Goal: Task Accomplishment & Management: Complete application form

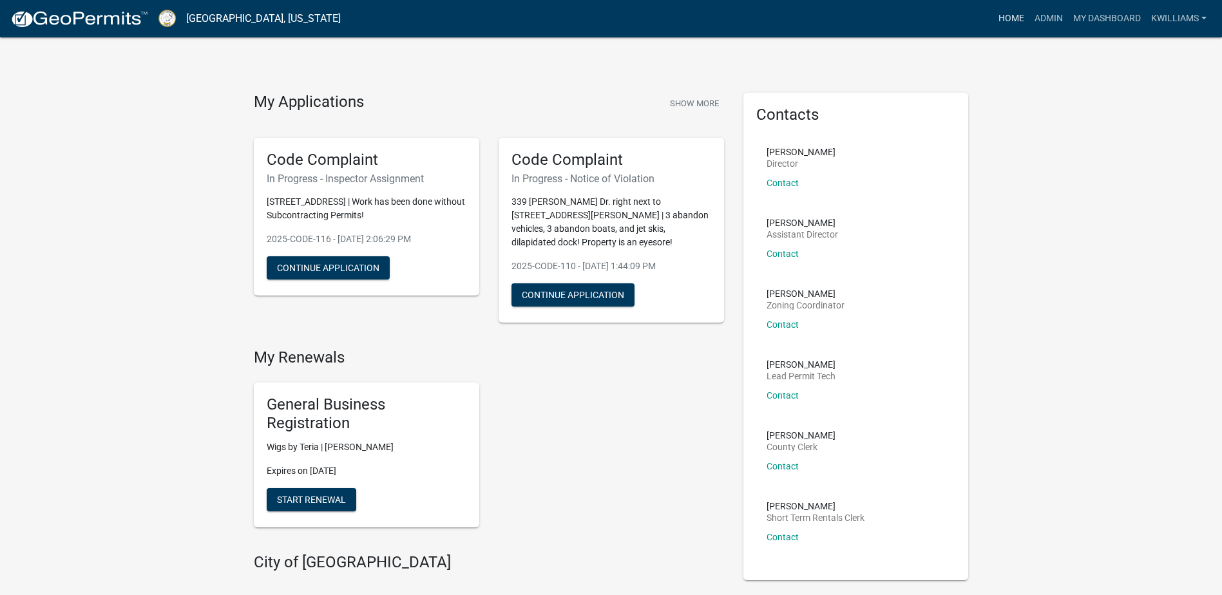
click at [1017, 18] on link "Home" at bounding box center [1012, 18] width 36 height 24
click at [1042, 17] on link "Admin" at bounding box center [1049, 18] width 39 height 24
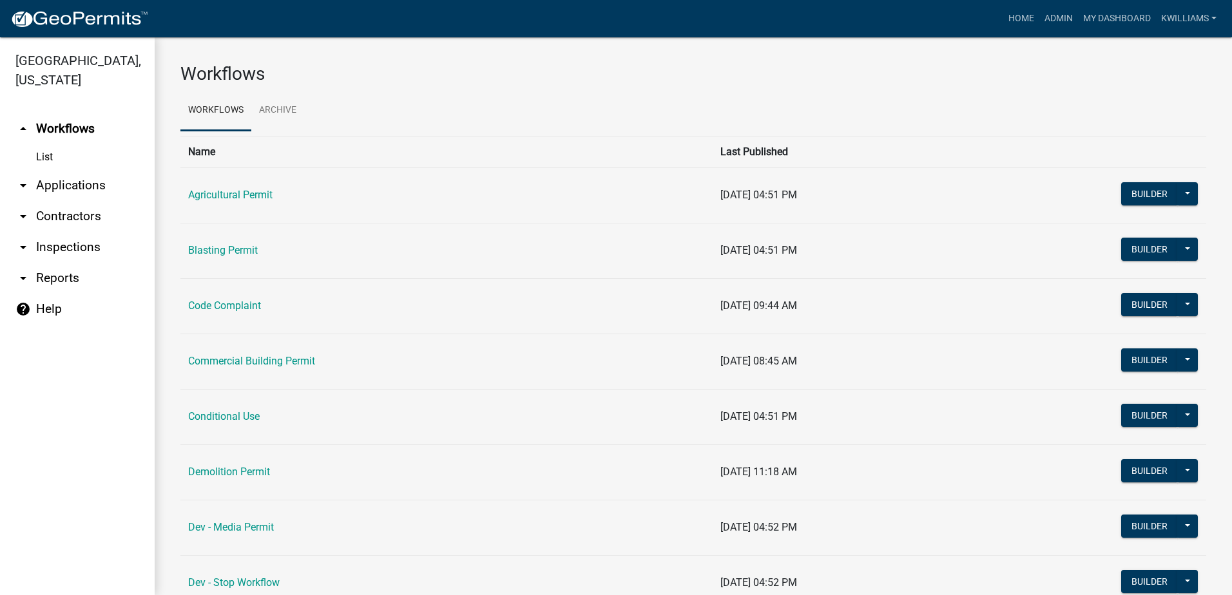
click at [62, 184] on link "arrow_drop_down Applications" at bounding box center [77, 185] width 155 height 31
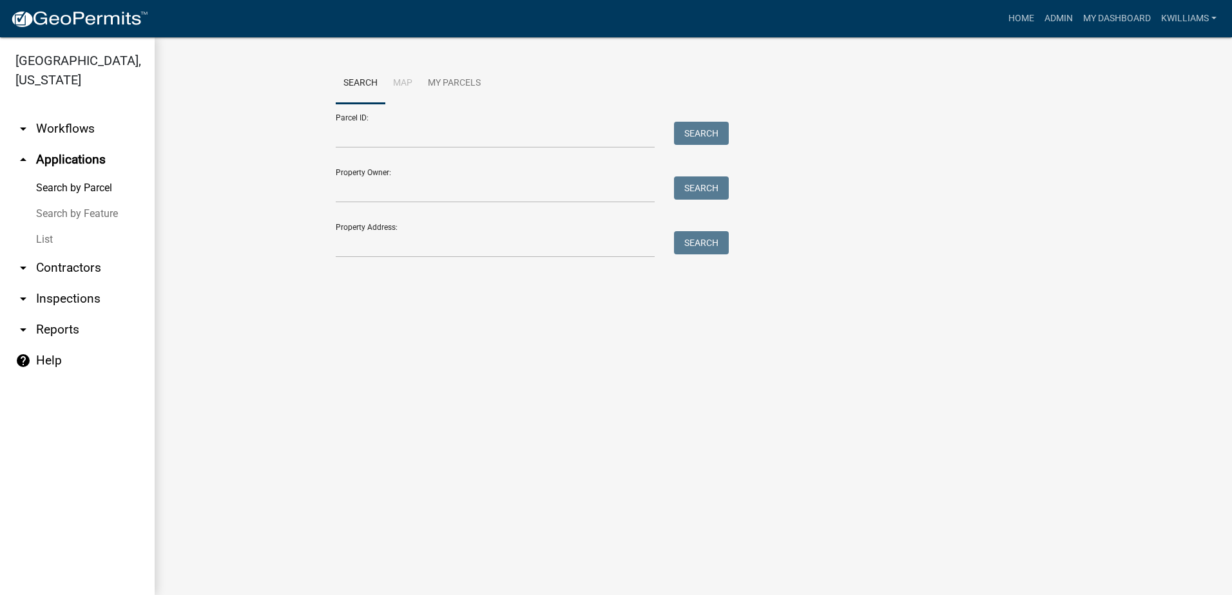
click at [40, 242] on link "List" at bounding box center [77, 240] width 155 height 26
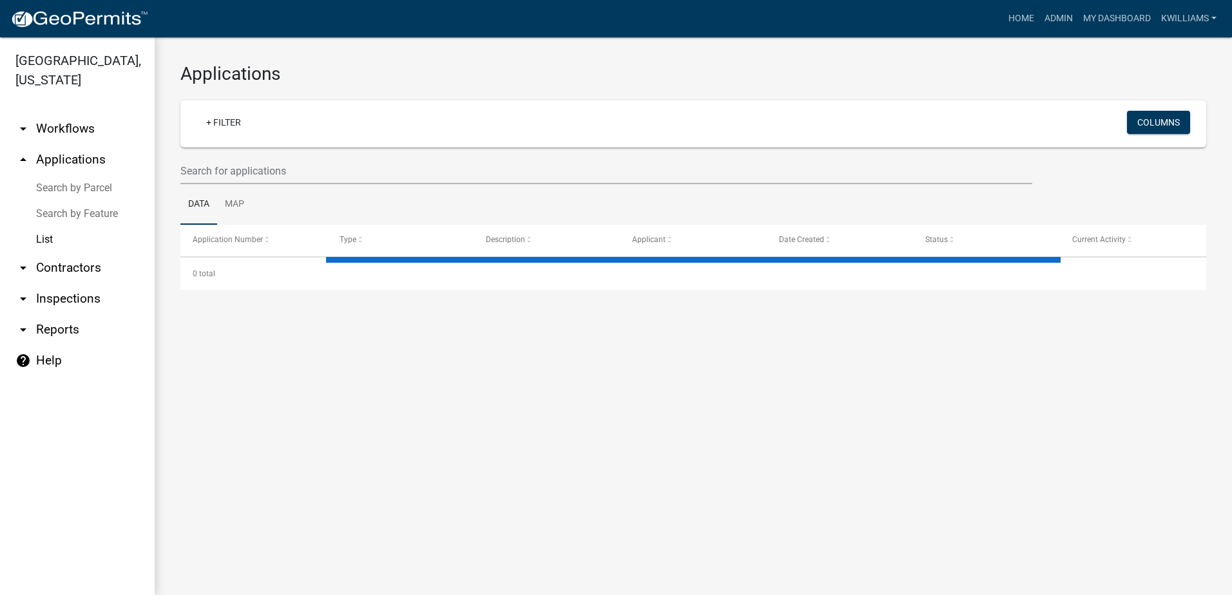
click at [267, 156] on wm-filter-builder "+ Filter Columns" at bounding box center [693, 143] width 1026 height 84
click at [259, 171] on input "text" at bounding box center [606, 171] width 852 height 26
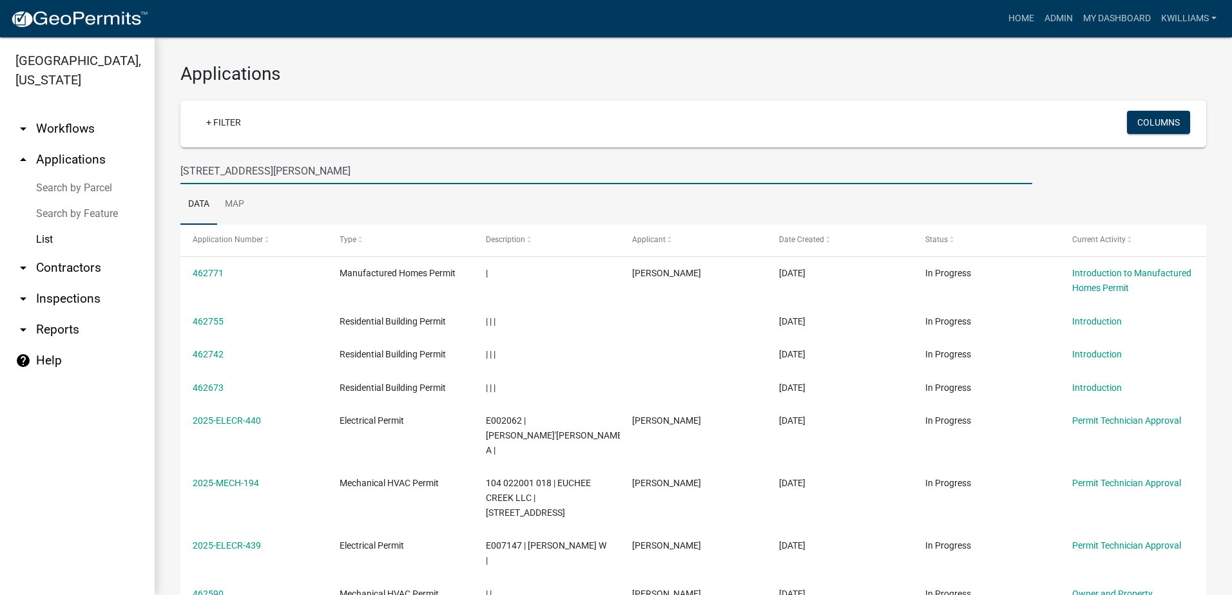
type input "184 mays rd"
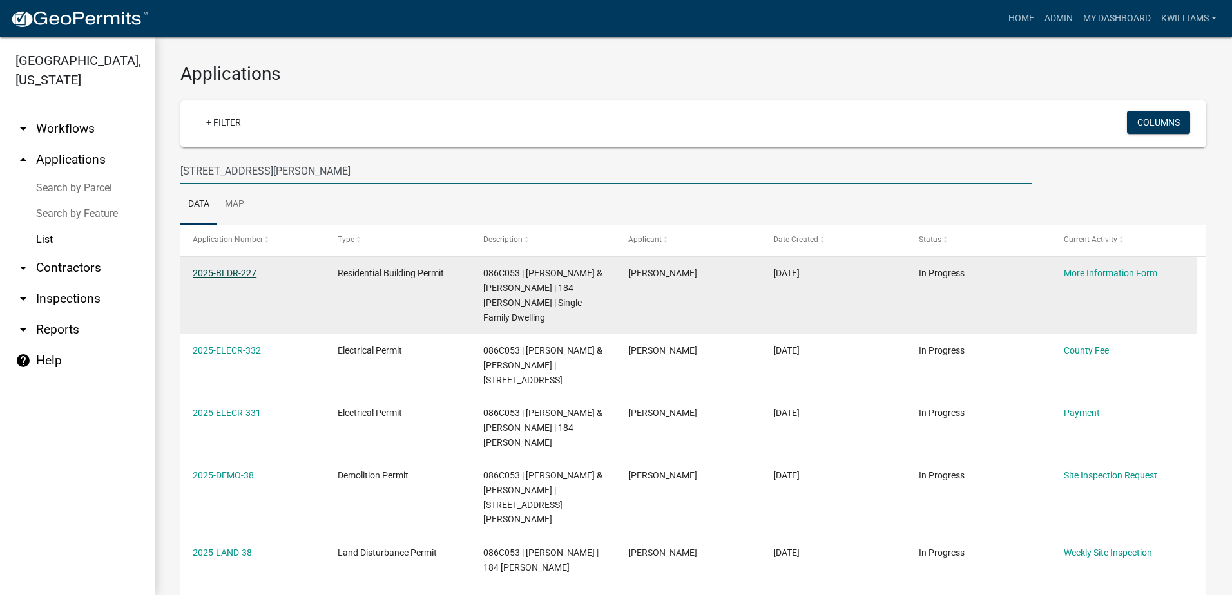
click at [245, 276] on link "2025-BLDR-227" at bounding box center [225, 273] width 64 height 10
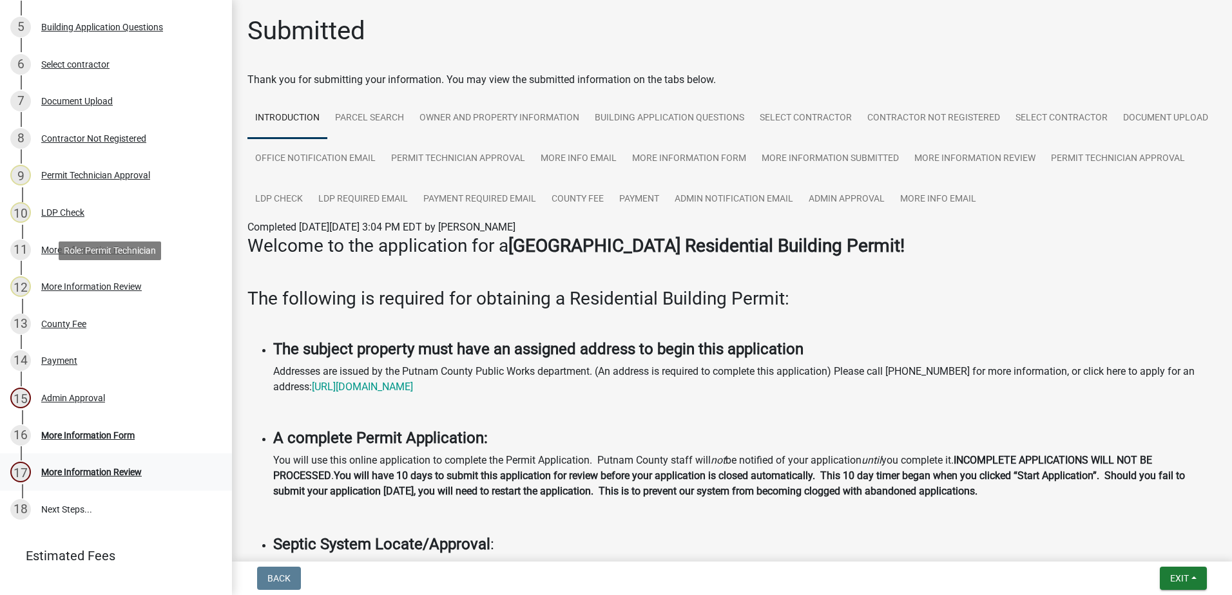
scroll to position [439, 0]
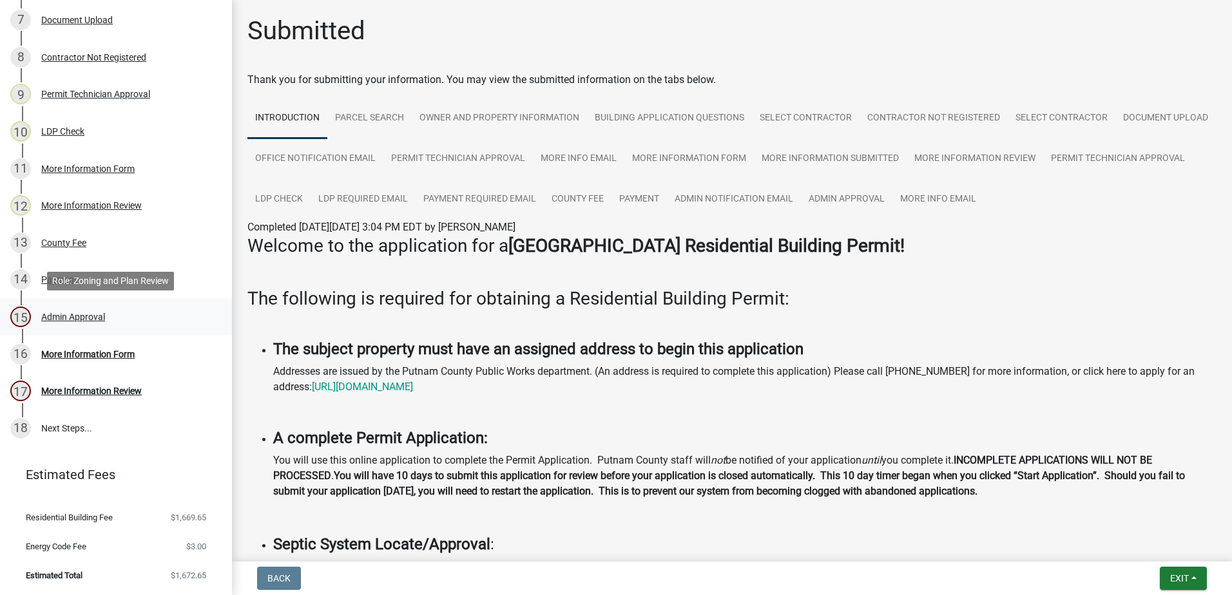
click at [68, 320] on div "Admin Approval" at bounding box center [73, 316] width 64 height 9
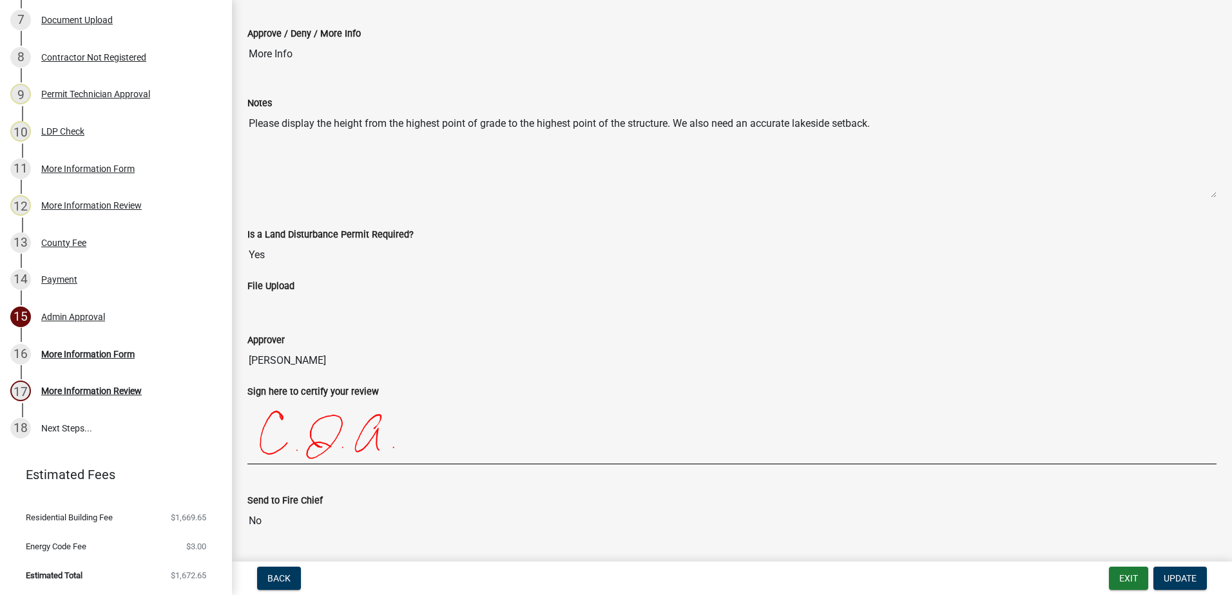
scroll to position [129, 0]
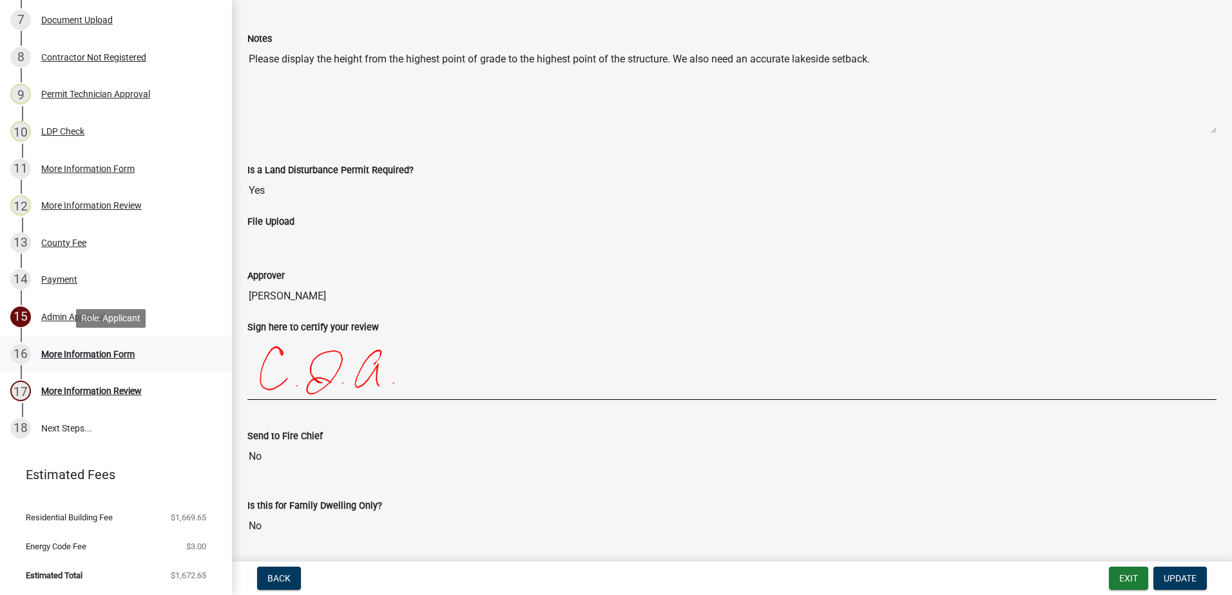
click at [90, 351] on div "More Information Form" at bounding box center [87, 354] width 93 height 9
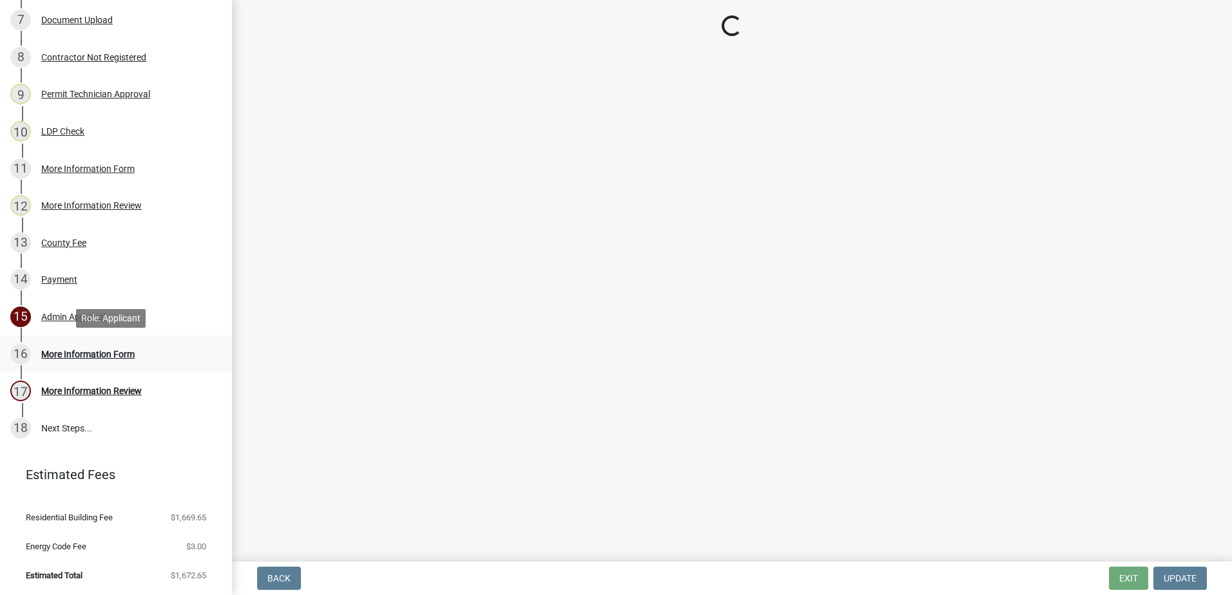
scroll to position [0, 0]
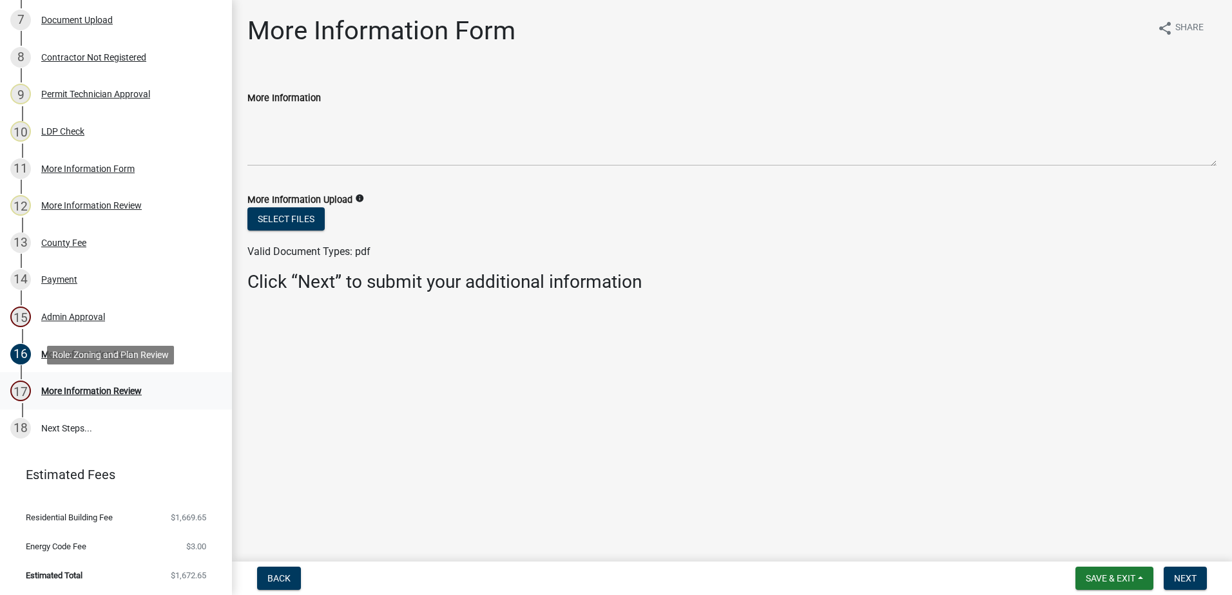
click at [71, 407] on link "17 More Information Review" at bounding box center [116, 390] width 232 height 37
click at [68, 398] on div "17 More Information Review" at bounding box center [110, 391] width 201 height 21
click at [81, 316] on div "Admin Approval" at bounding box center [73, 316] width 64 height 9
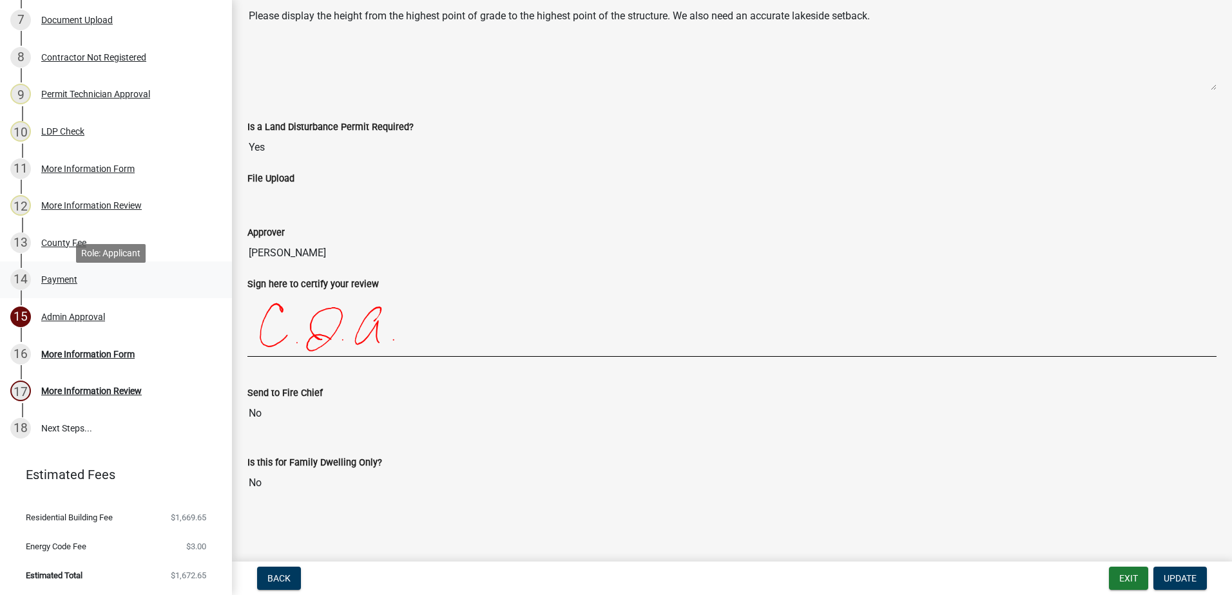
scroll to position [374, 0]
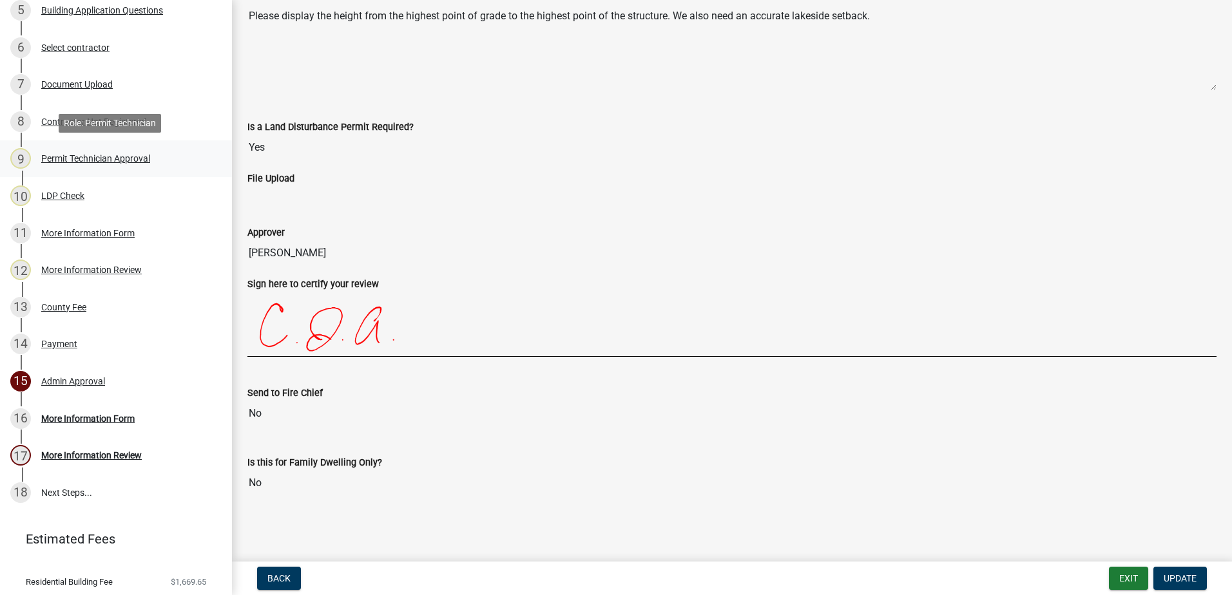
click at [85, 151] on div "9 Permit Technician Approval" at bounding box center [110, 158] width 201 height 21
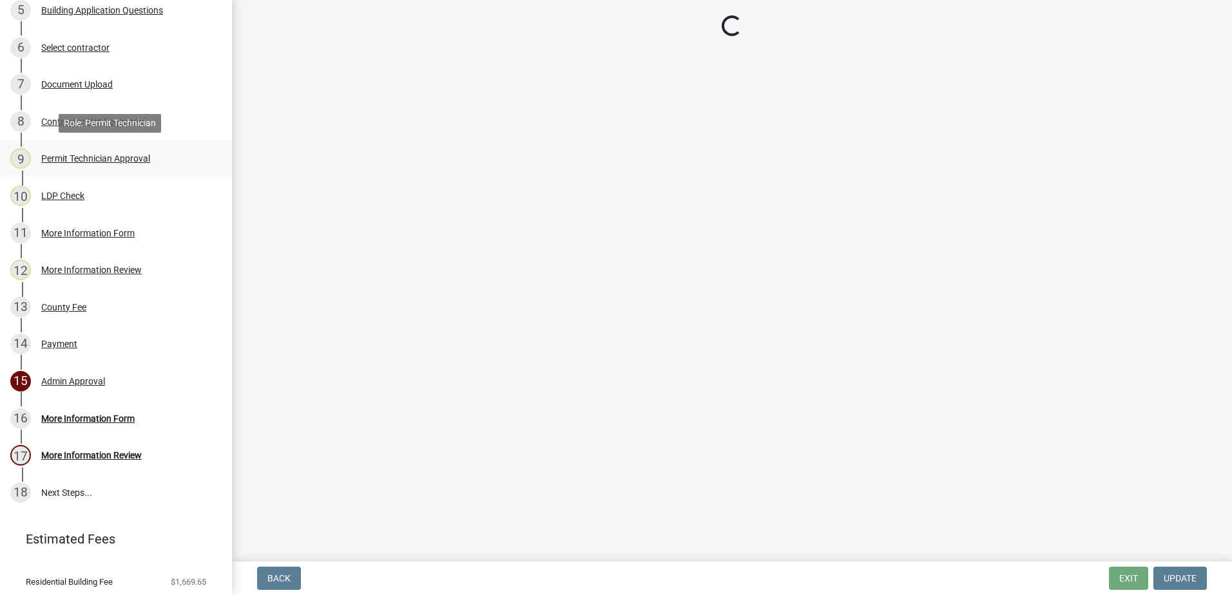
select select "34fe85c2-5f76-4343-b6bb-8ca387e0bed7"
select select "83394b22-4a11-496c-8e5c-75ade2e72faf"
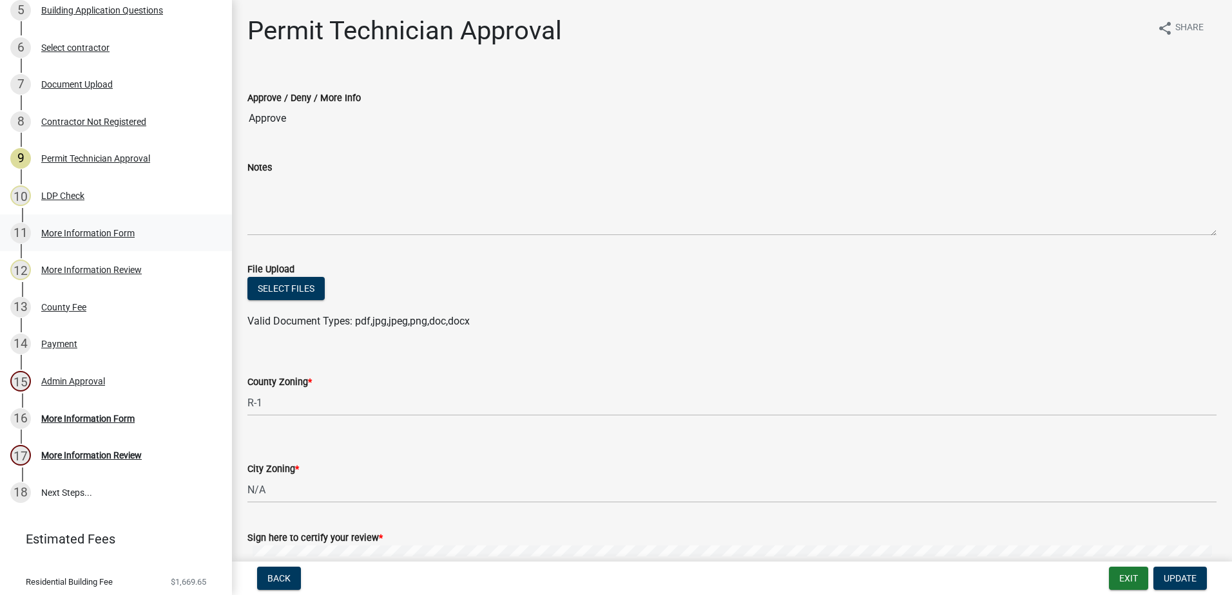
click at [75, 220] on link "11 More Information Form" at bounding box center [116, 233] width 232 height 37
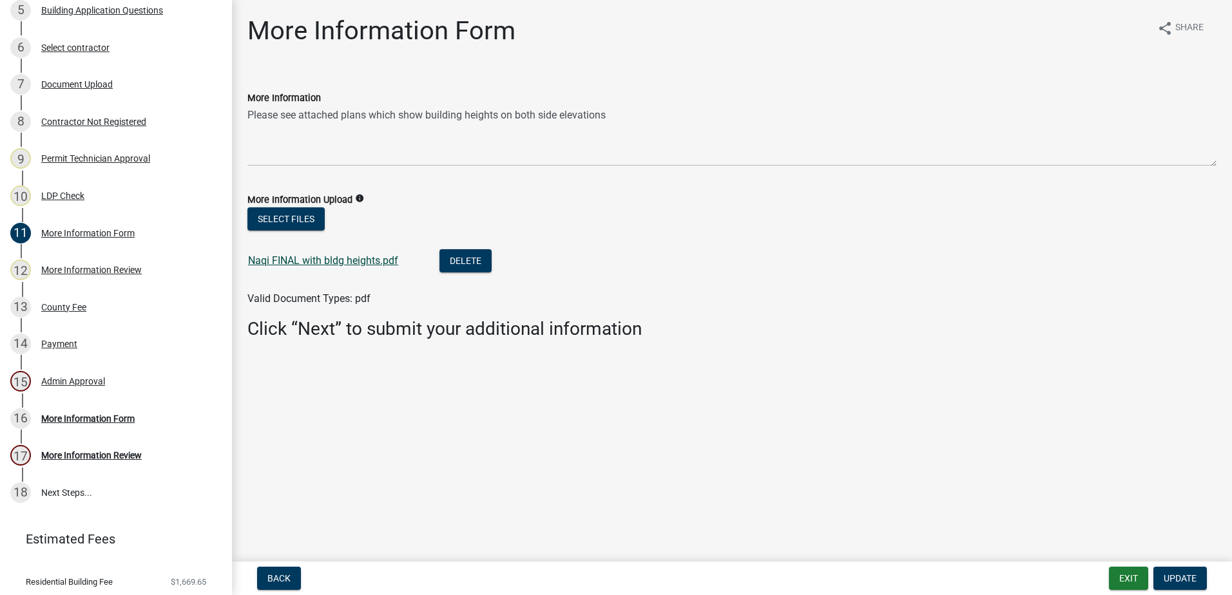
click at [329, 256] on link "Naqi FINAL with bldg heights.pdf" at bounding box center [323, 261] width 150 height 12
click at [331, 262] on link "Naqi FINAL with bldg heights.pdf" at bounding box center [323, 261] width 150 height 12
click at [78, 159] on div "Permit Technician Approval" at bounding box center [95, 158] width 109 height 9
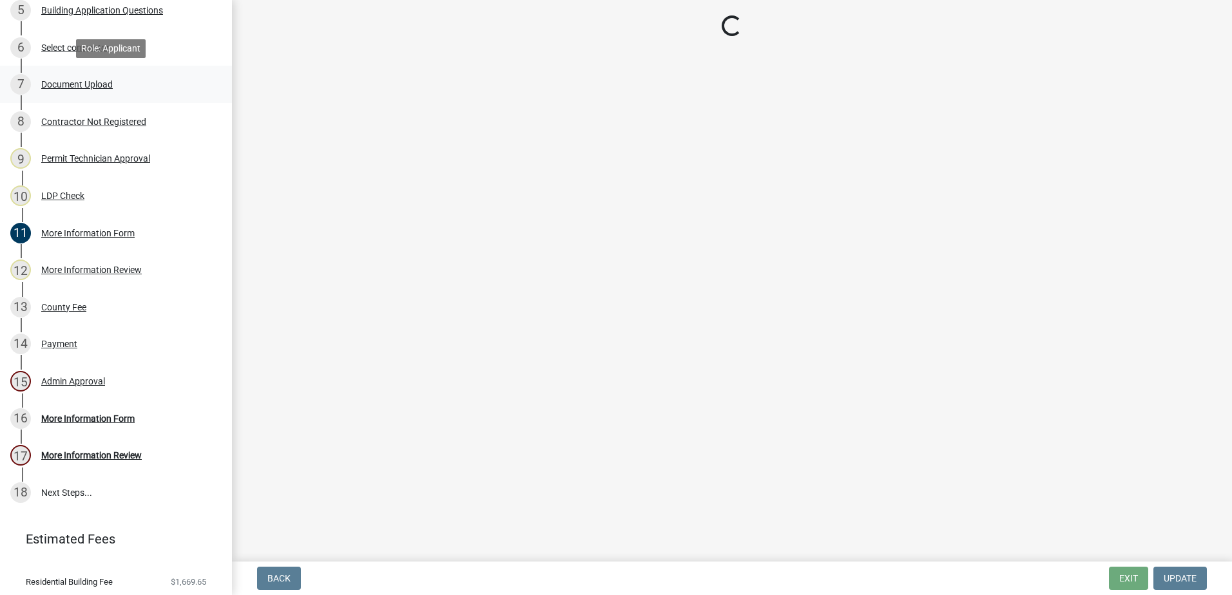
click at [99, 82] on div "Document Upload" at bounding box center [77, 84] width 72 height 9
select select "34fe85c2-5f76-4343-b6bb-8ca387e0bed7"
select select "83394b22-4a11-496c-8e5c-75ade2e72faf"
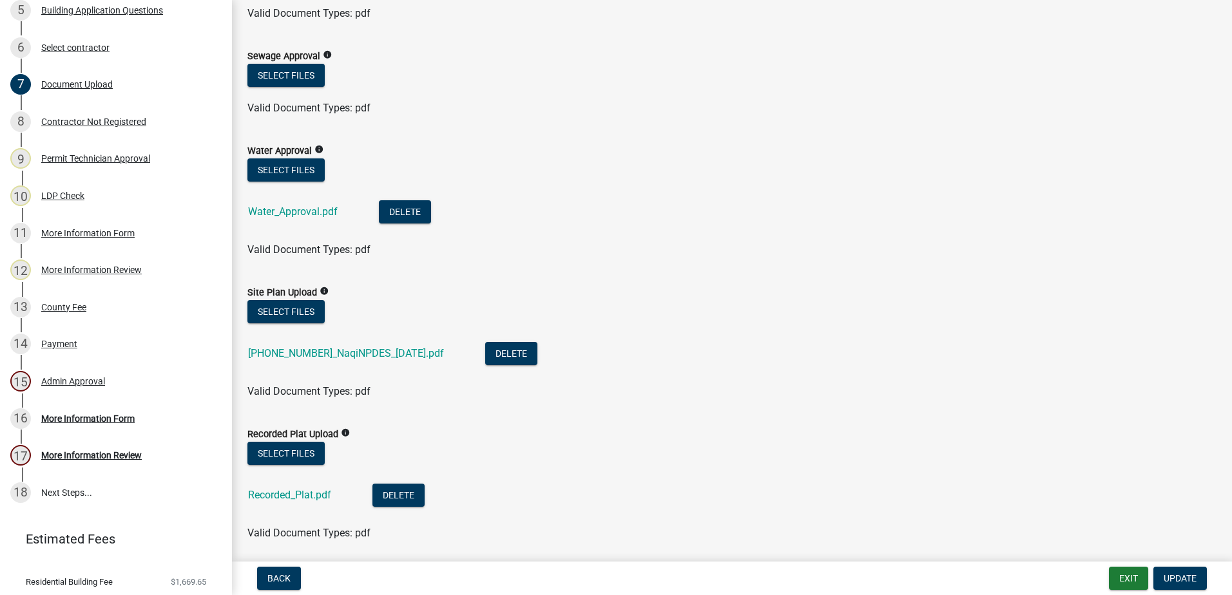
scroll to position [193, 0]
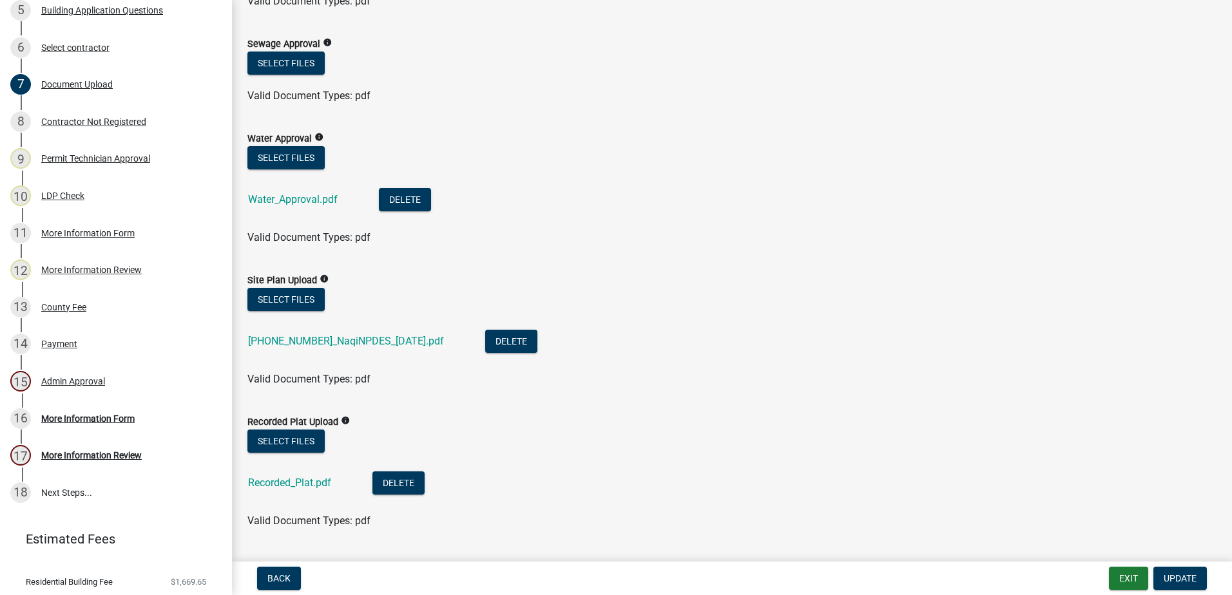
click at [383, 334] on div "2025-1026-1_NaqiNPDES_5.19.25.pdf" at bounding box center [356, 343] width 216 height 26
click at [385, 339] on link "2025-1026-1_NaqiNPDES_5.19.25.pdf" at bounding box center [346, 341] width 196 height 12
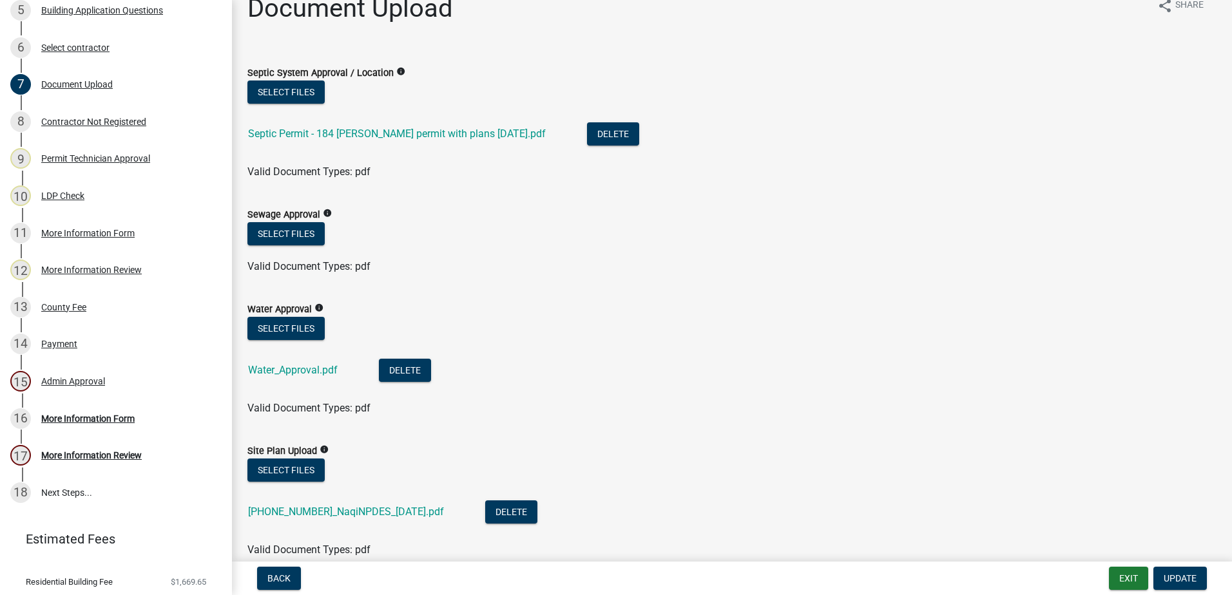
scroll to position [0, 0]
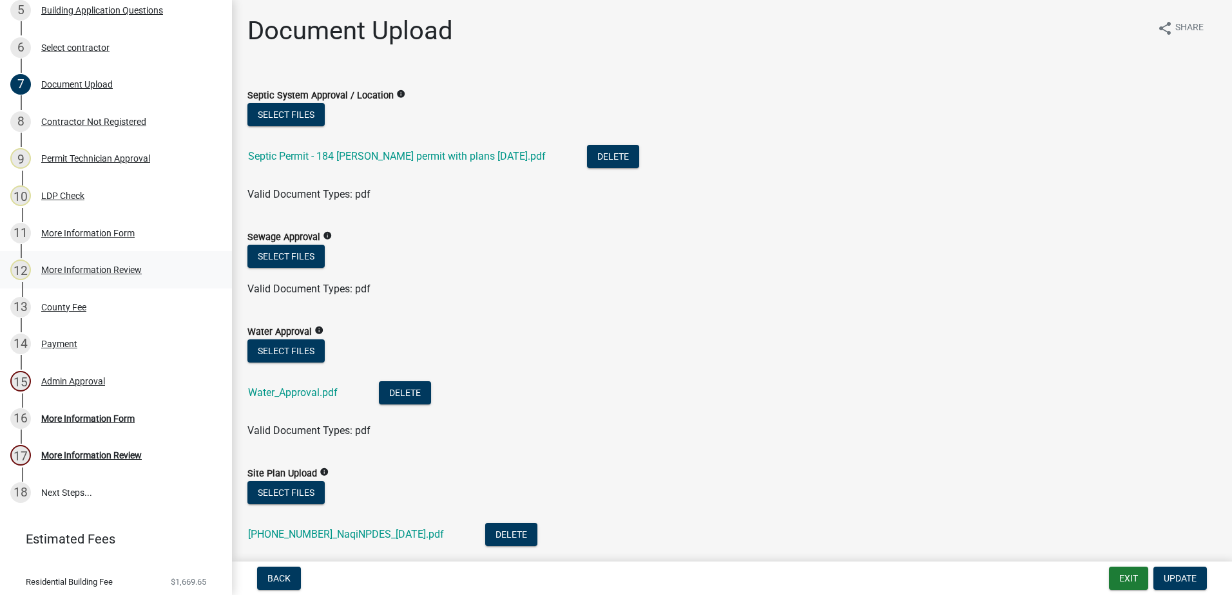
click at [72, 265] on div "More Information Review" at bounding box center [91, 269] width 101 height 9
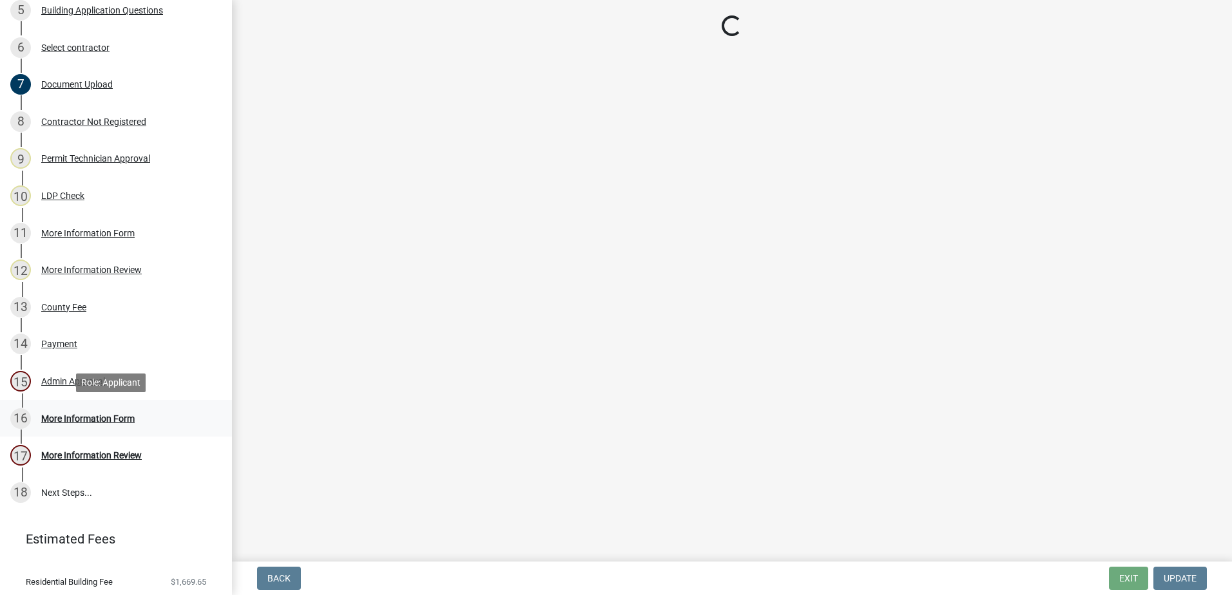
click at [83, 419] on div "More Information Form" at bounding box center [87, 418] width 93 height 9
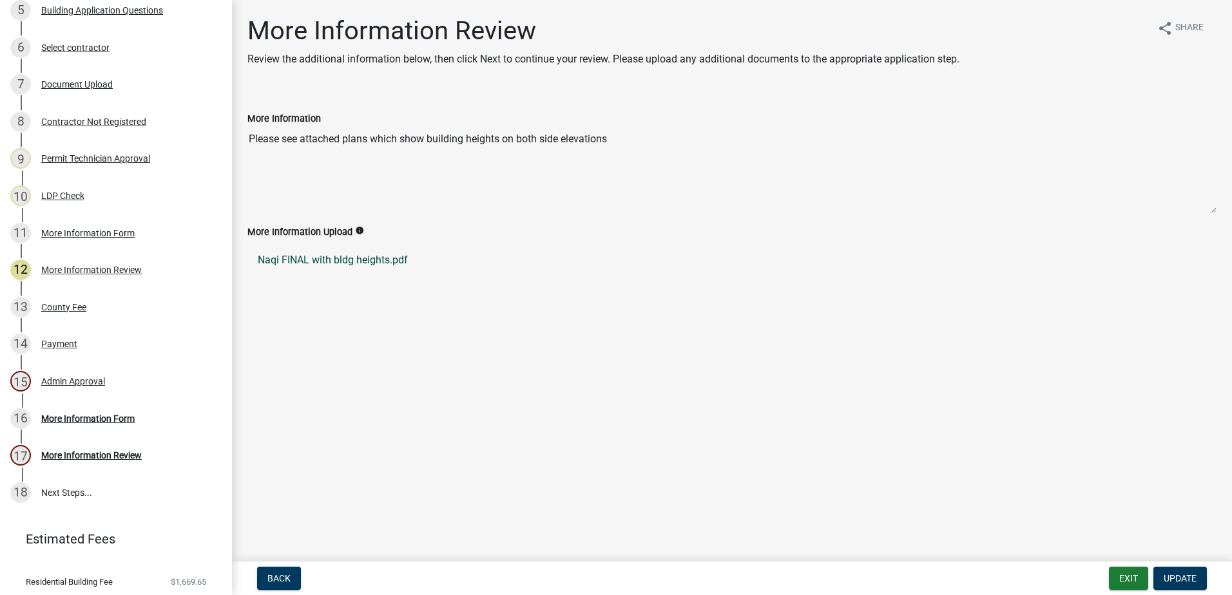
click at [346, 258] on link "Naqi FINAL with bldg heights.pdf" at bounding box center [731, 260] width 969 height 31
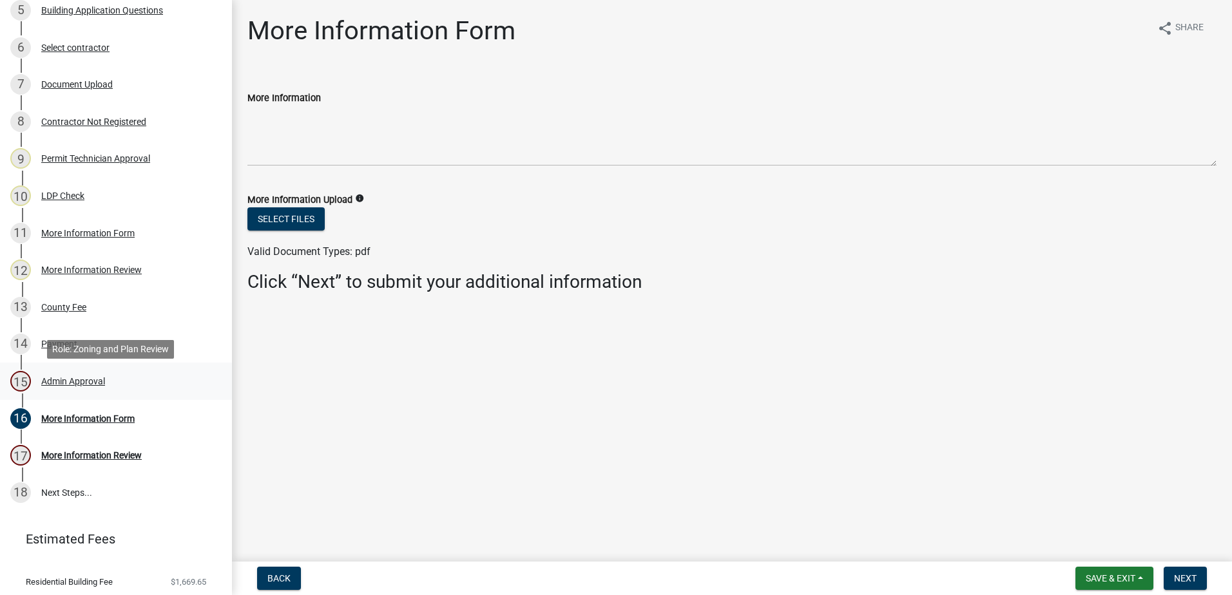
scroll to position [310, 0]
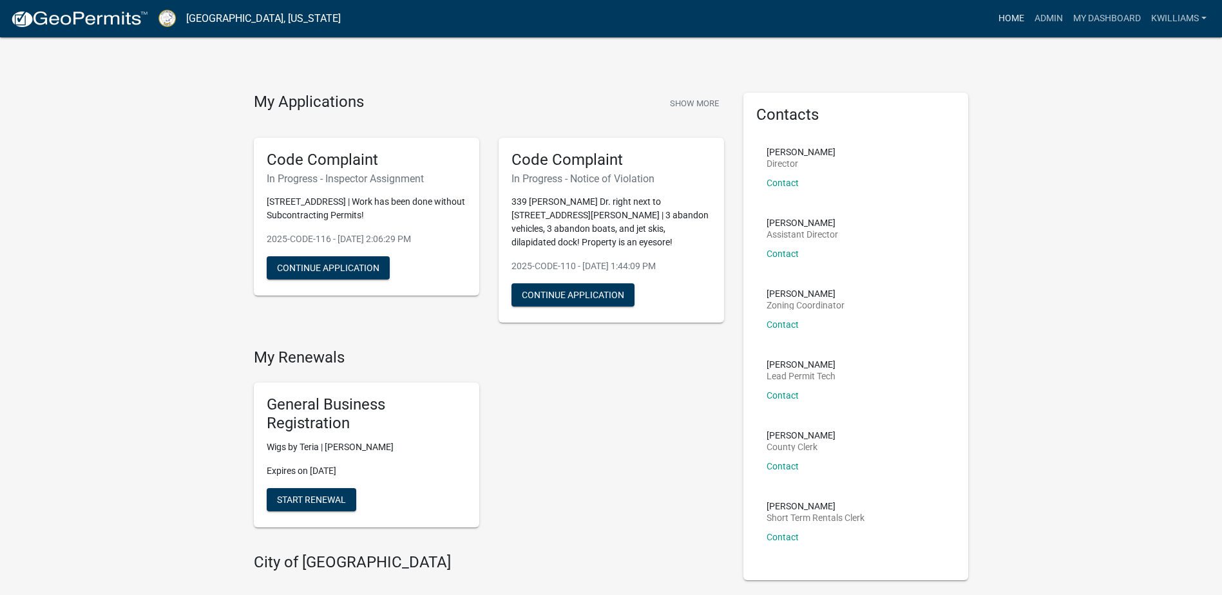
click at [1009, 14] on link "Home" at bounding box center [1012, 18] width 36 height 24
click at [1046, 17] on link "Admin" at bounding box center [1049, 18] width 39 height 24
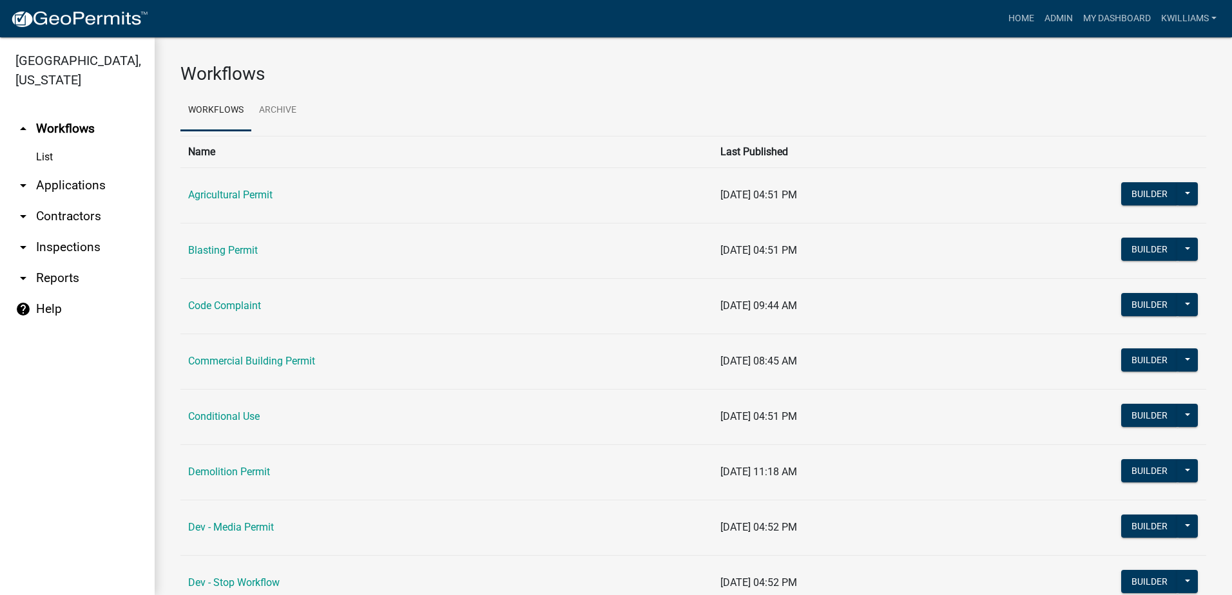
click at [113, 175] on link "arrow_drop_down Applications" at bounding box center [77, 185] width 155 height 31
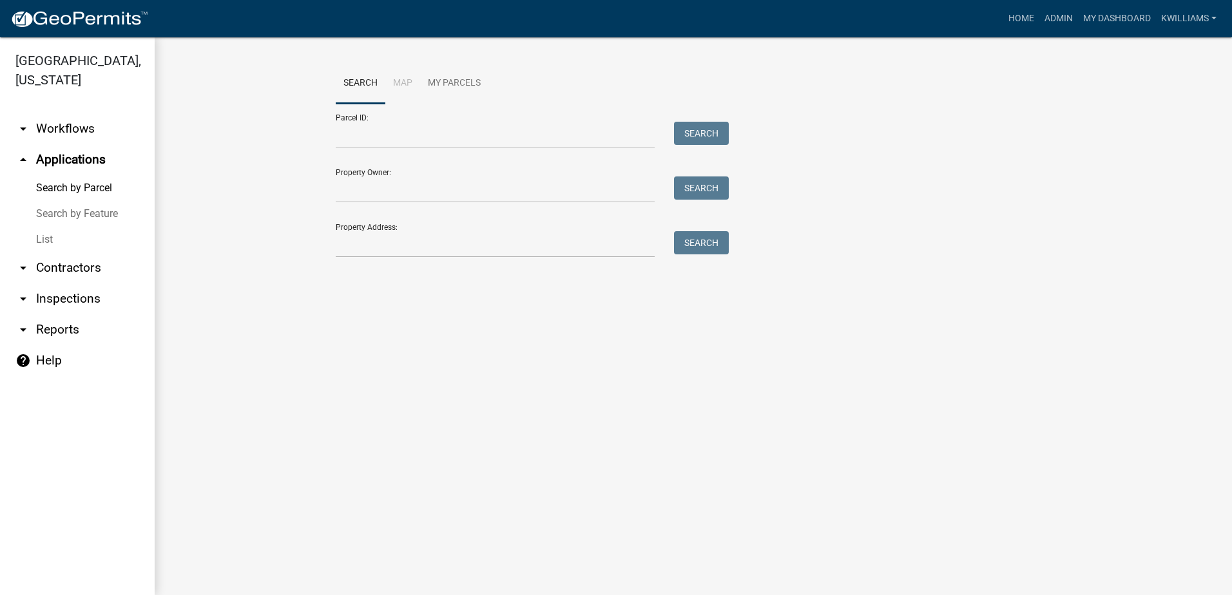
click at [43, 232] on link "List" at bounding box center [77, 240] width 155 height 26
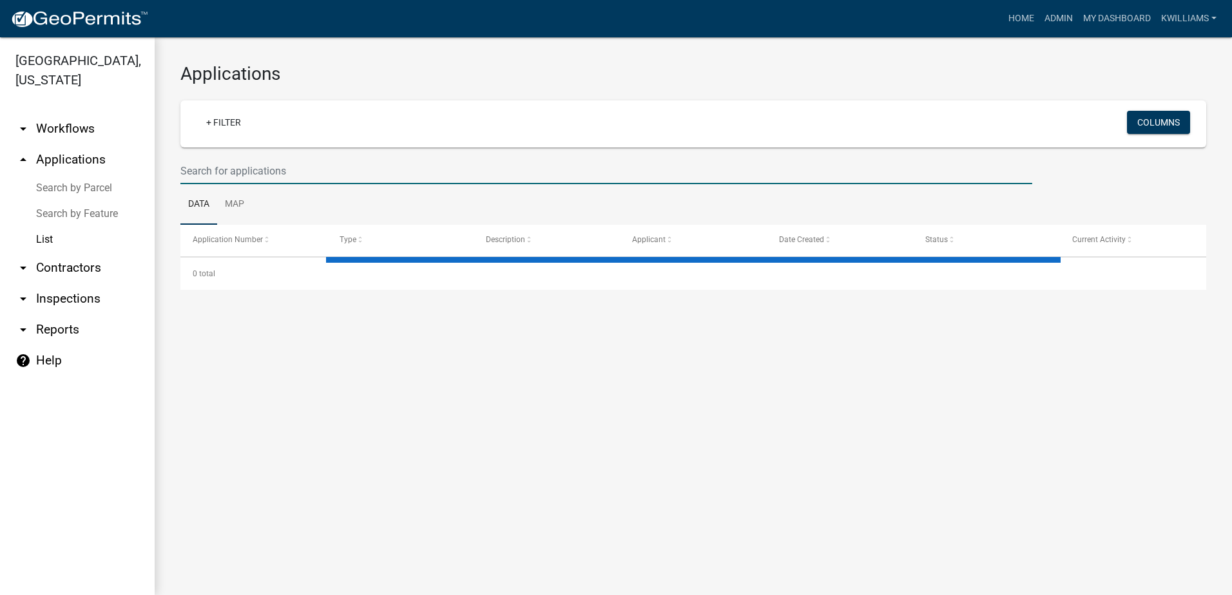
click at [197, 171] on input "text" at bounding box center [606, 171] width 852 height 26
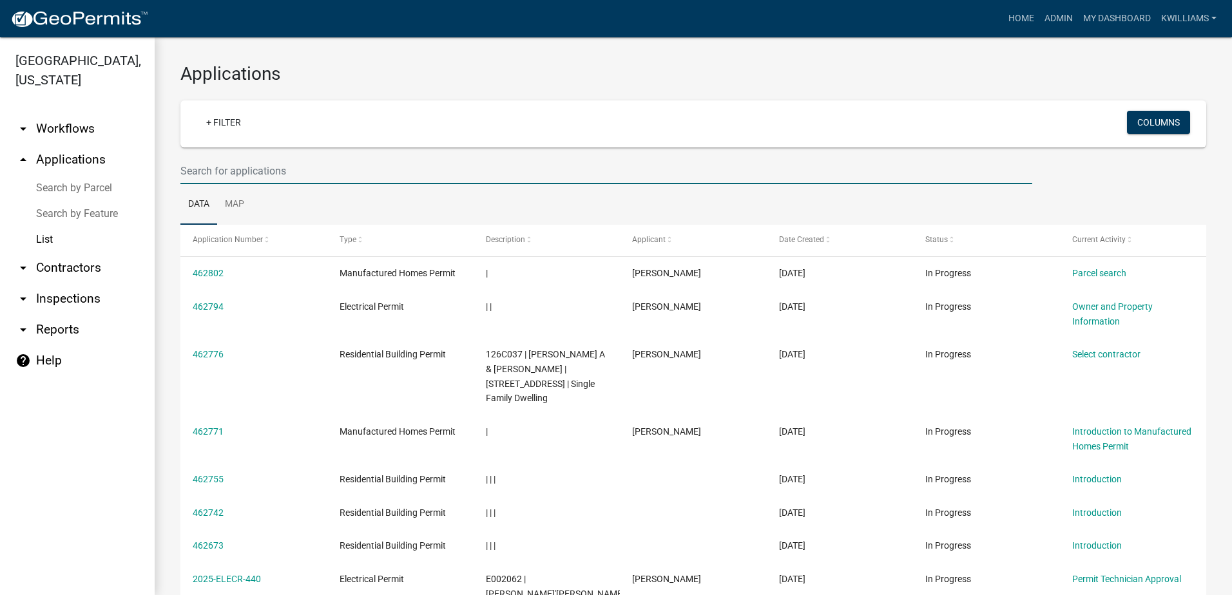
click at [192, 168] on input "text" at bounding box center [606, 171] width 852 height 26
click at [752, 127] on div "+ Filter" at bounding box center [524, 124] width 676 height 26
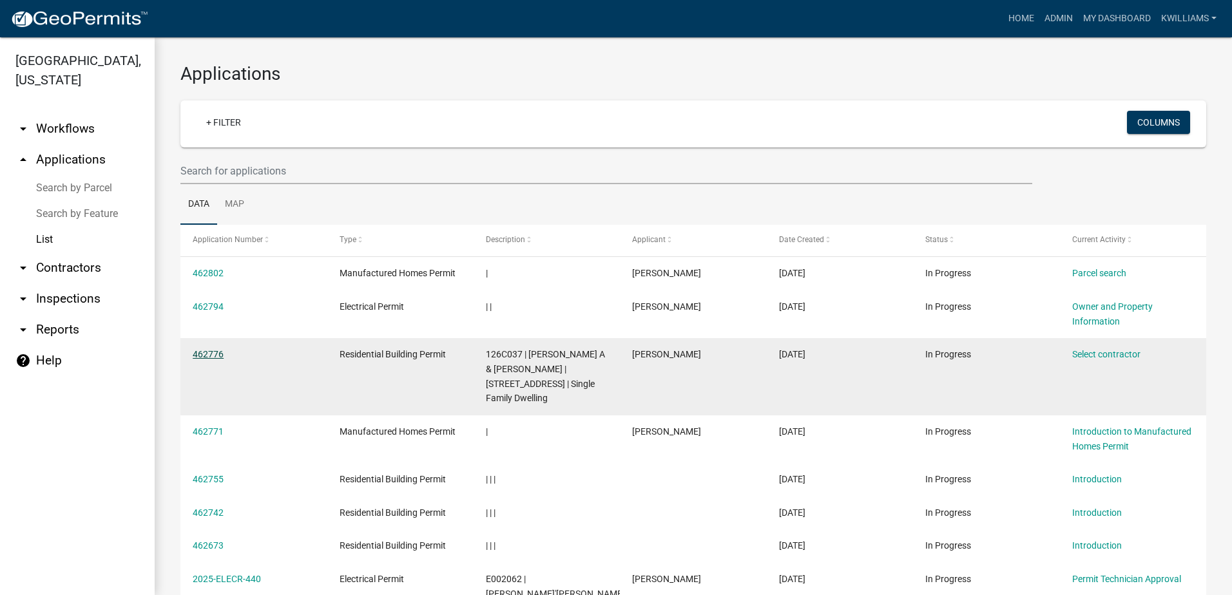
click at [209, 352] on link "462776" at bounding box center [208, 354] width 31 height 10
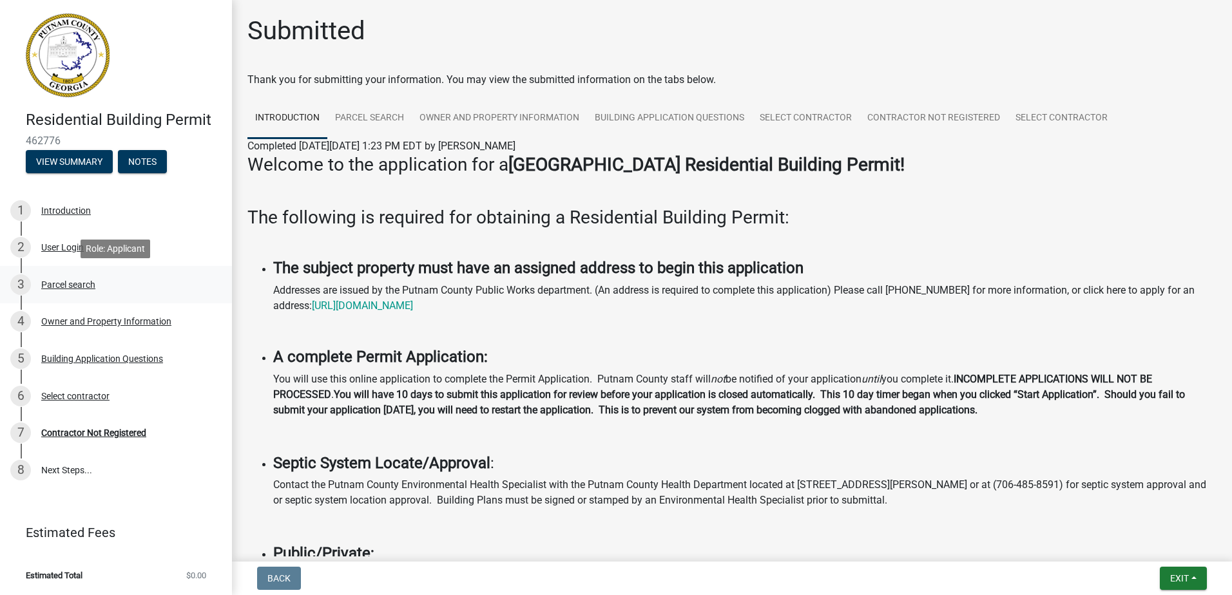
click at [70, 286] on div "Parcel search" at bounding box center [68, 284] width 54 height 9
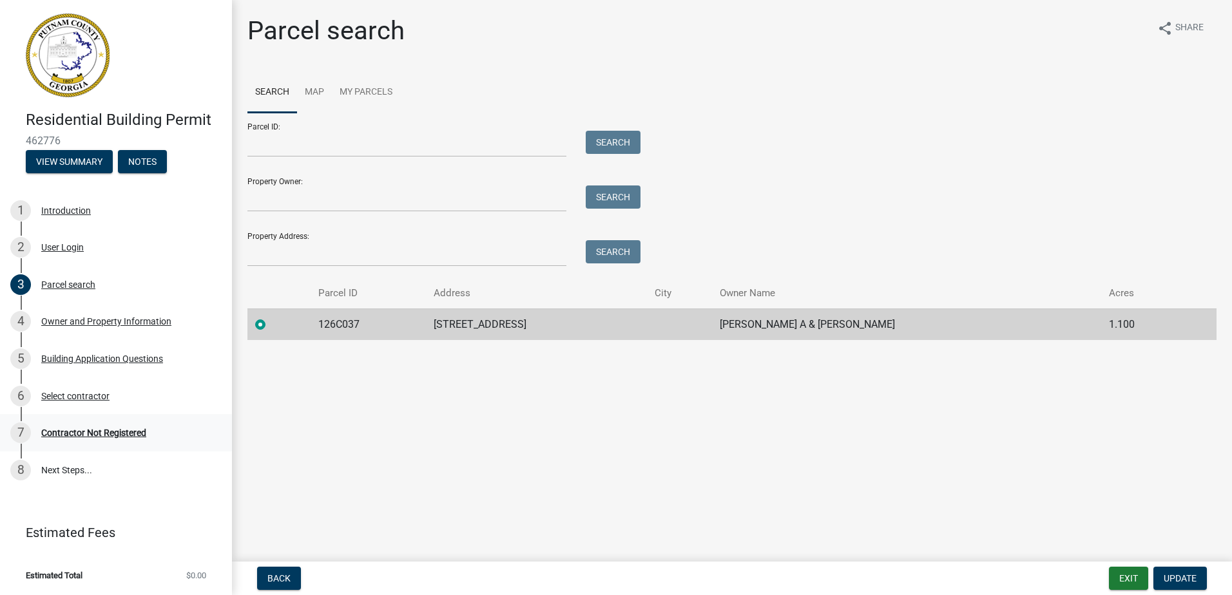
click at [77, 428] on div "Contractor Not Registered" at bounding box center [93, 432] width 105 height 9
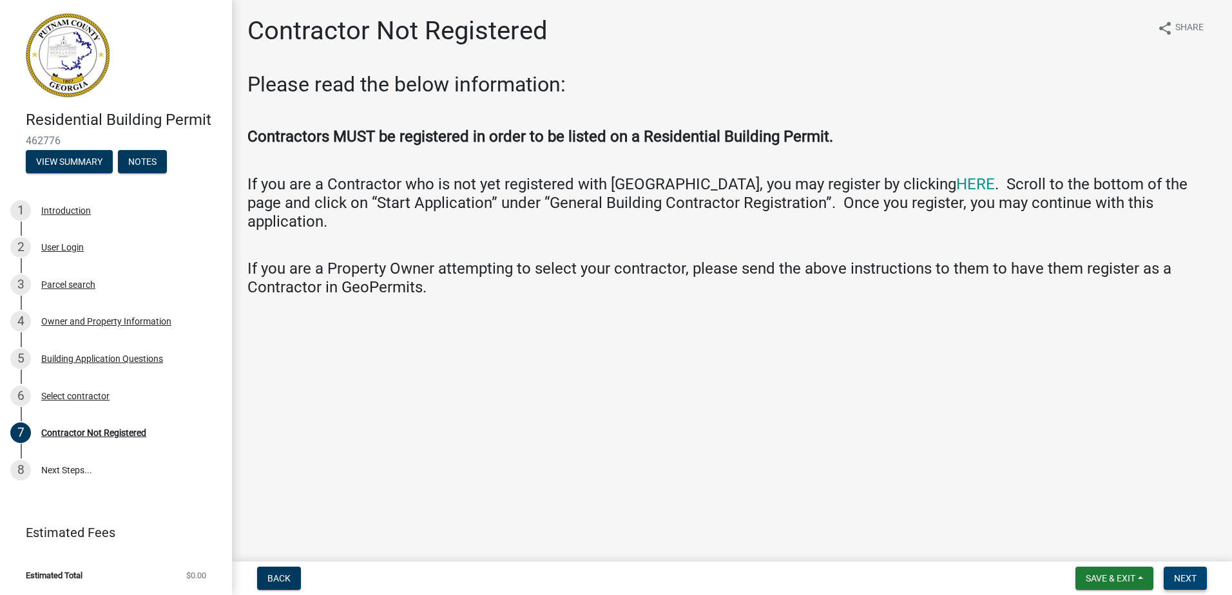
click at [1182, 573] on span "Next" at bounding box center [1185, 578] width 23 height 10
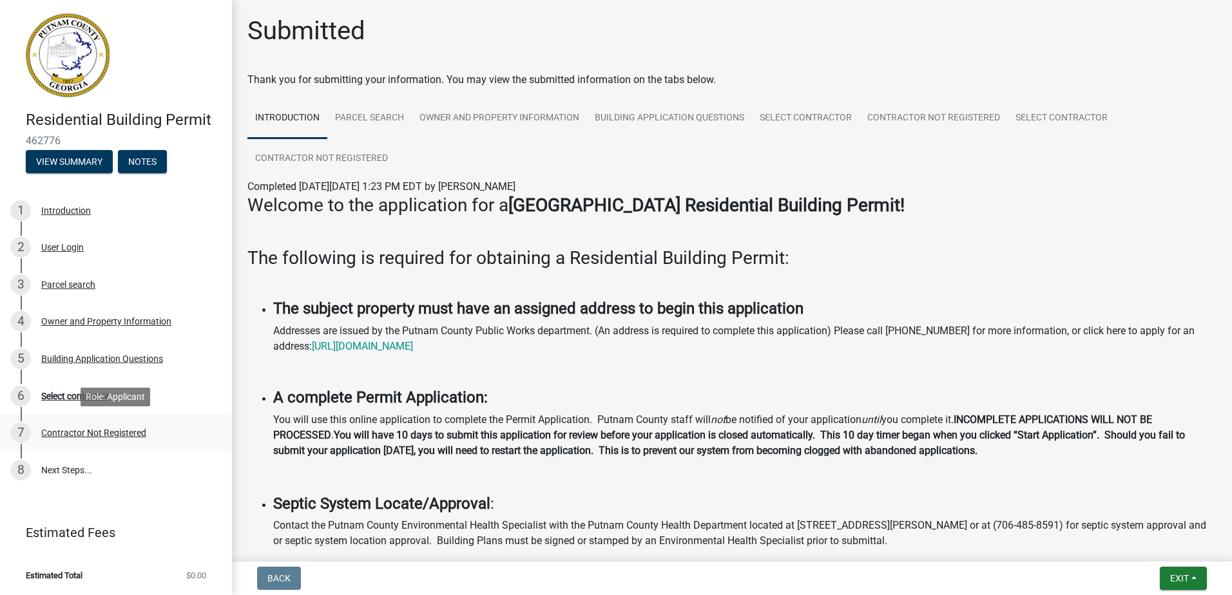
click at [80, 432] on div "Contractor Not Registered" at bounding box center [93, 432] width 105 height 9
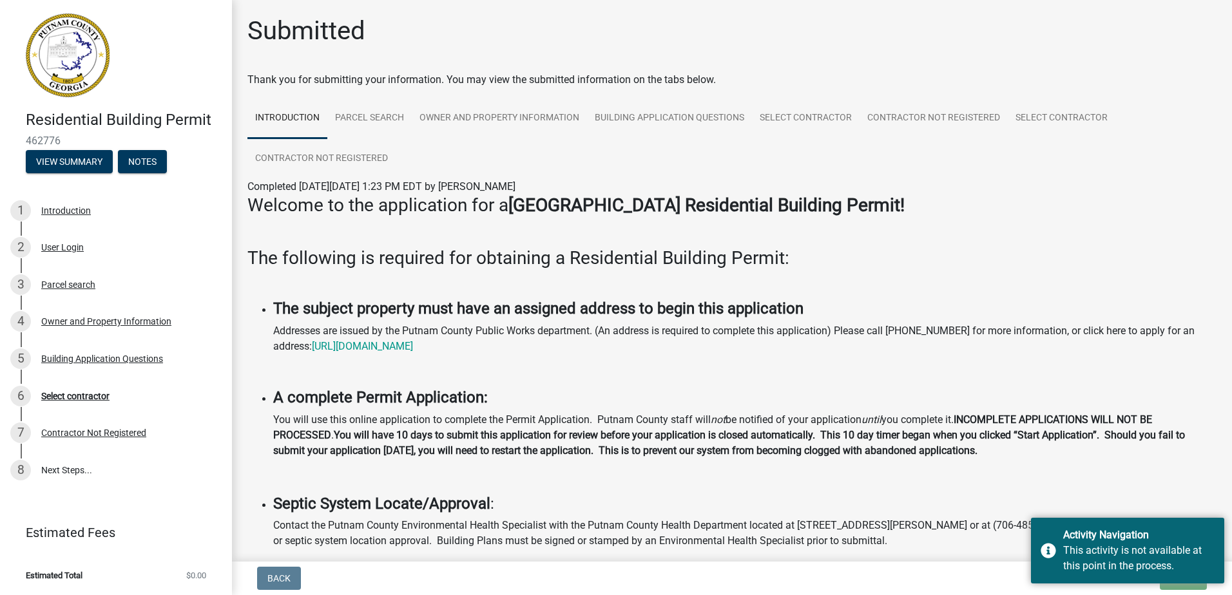
click at [82, 392] on div "Select contractor" at bounding box center [75, 396] width 68 height 9
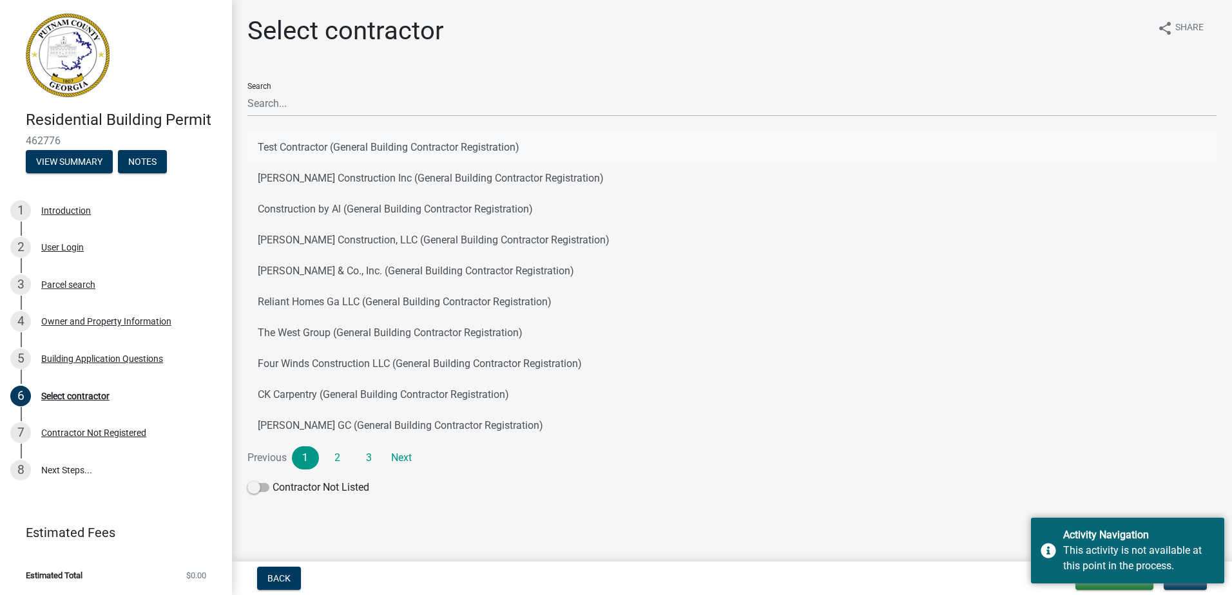
click at [320, 153] on button "Test Contractor (General Building Contractor Registration)" at bounding box center [731, 147] width 969 height 31
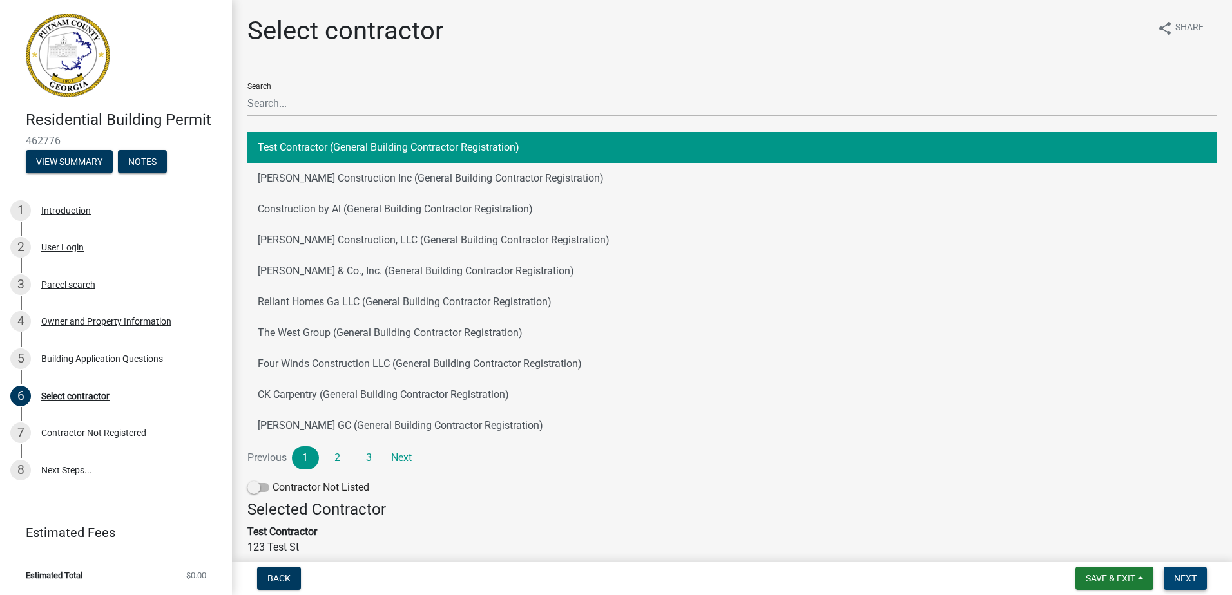
click at [1192, 577] on span "Next" at bounding box center [1185, 578] width 23 height 10
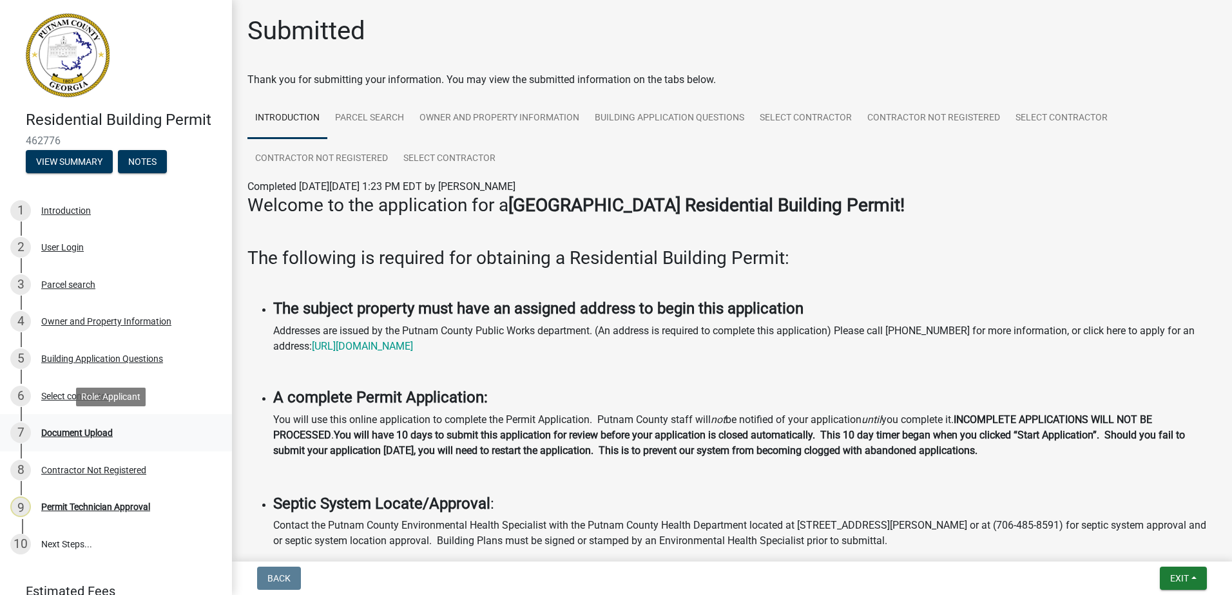
click at [70, 432] on div "Document Upload" at bounding box center [77, 432] width 72 height 9
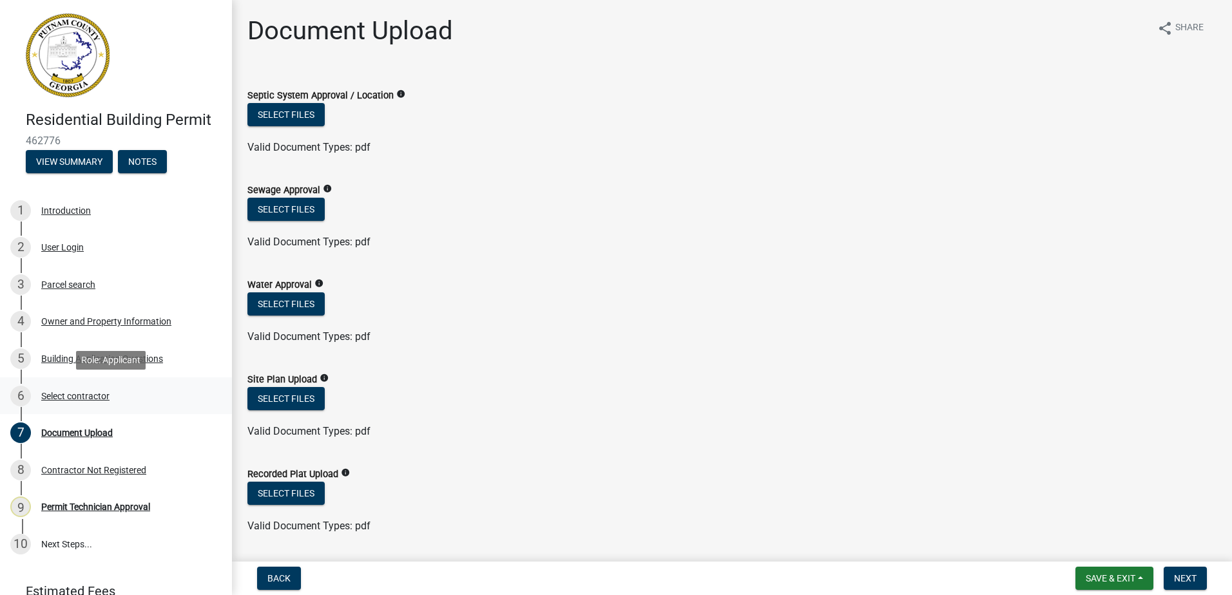
click at [71, 387] on div "6 Select contractor" at bounding box center [110, 396] width 201 height 21
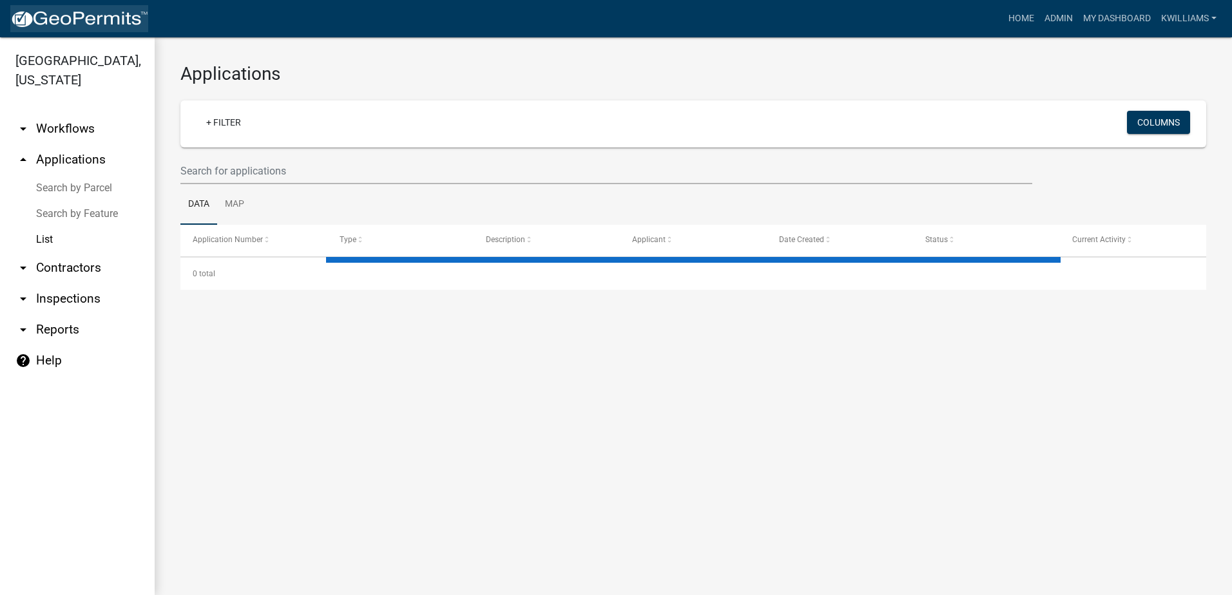
click at [54, 19] on img at bounding box center [79, 19] width 138 height 19
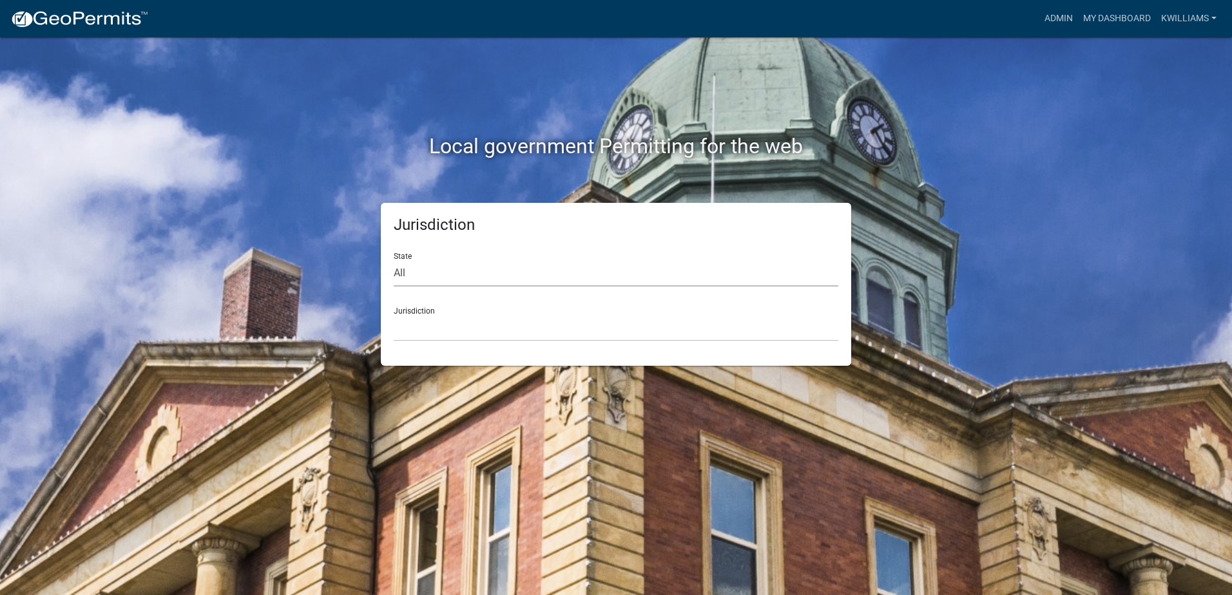
drag, startPoint x: 456, startPoint y: 261, endPoint x: 451, endPoint y: 268, distance: 8.8
click at [452, 264] on select "All [US_STATE] [US_STATE] [US_STATE] [US_STATE] [US_STATE] [US_STATE] [US_STATE…" at bounding box center [616, 273] width 445 height 26
click at [1059, 15] on link "Admin" at bounding box center [1058, 18] width 39 height 24
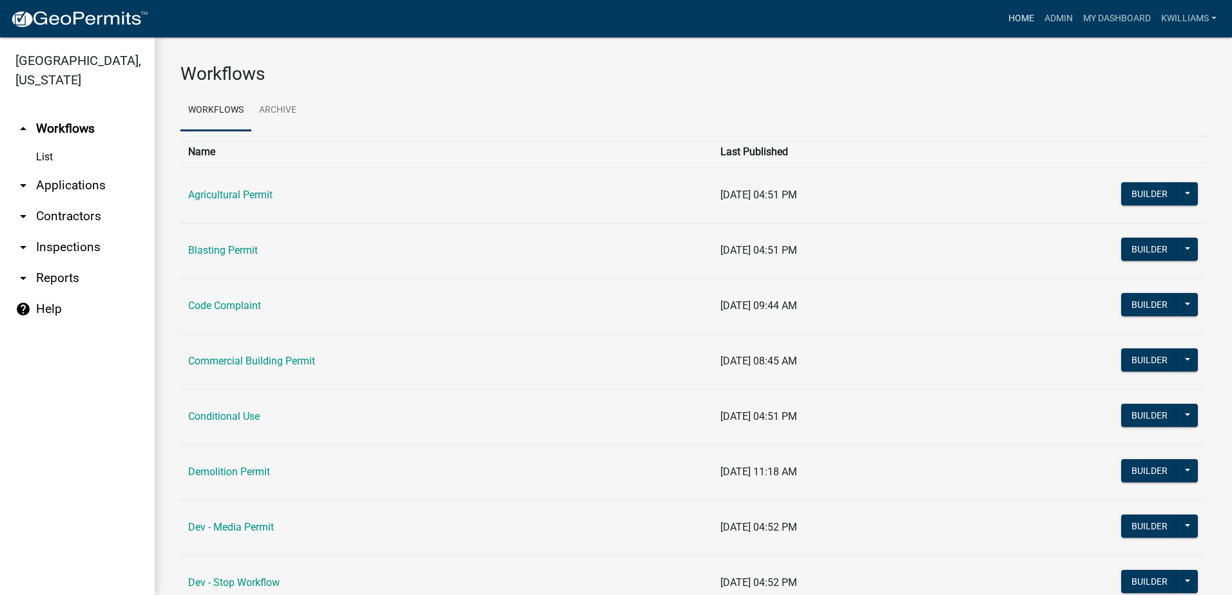
click at [1021, 10] on link "Home" at bounding box center [1021, 18] width 36 height 24
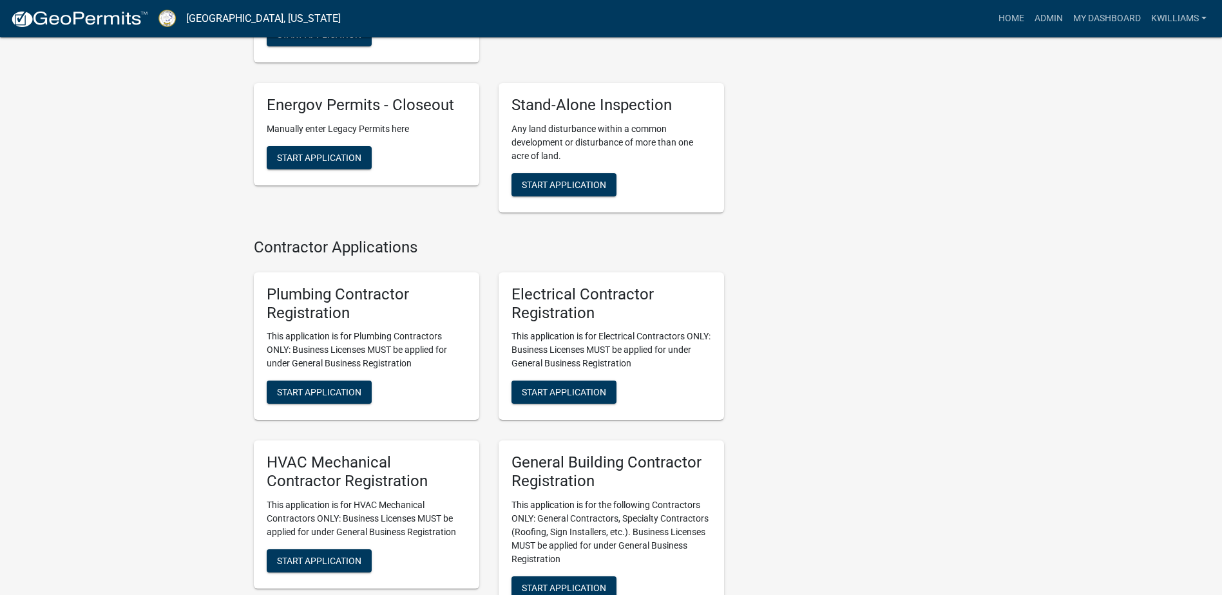
scroll to position [3732, 0]
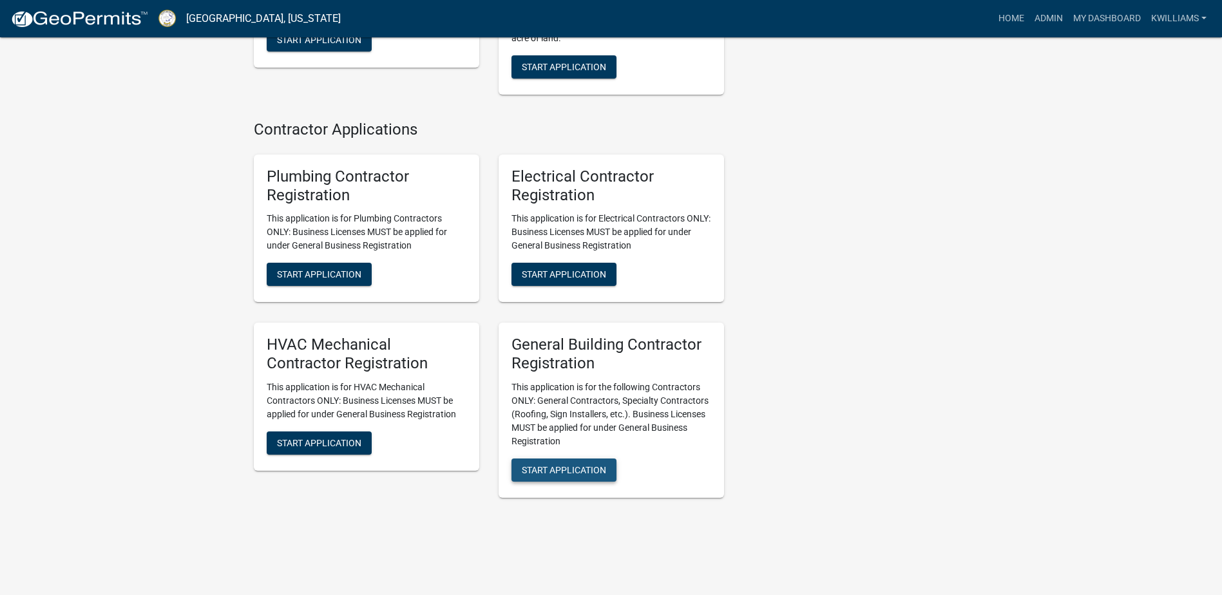
click at [560, 465] on span "Start Application" at bounding box center [564, 470] width 84 height 10
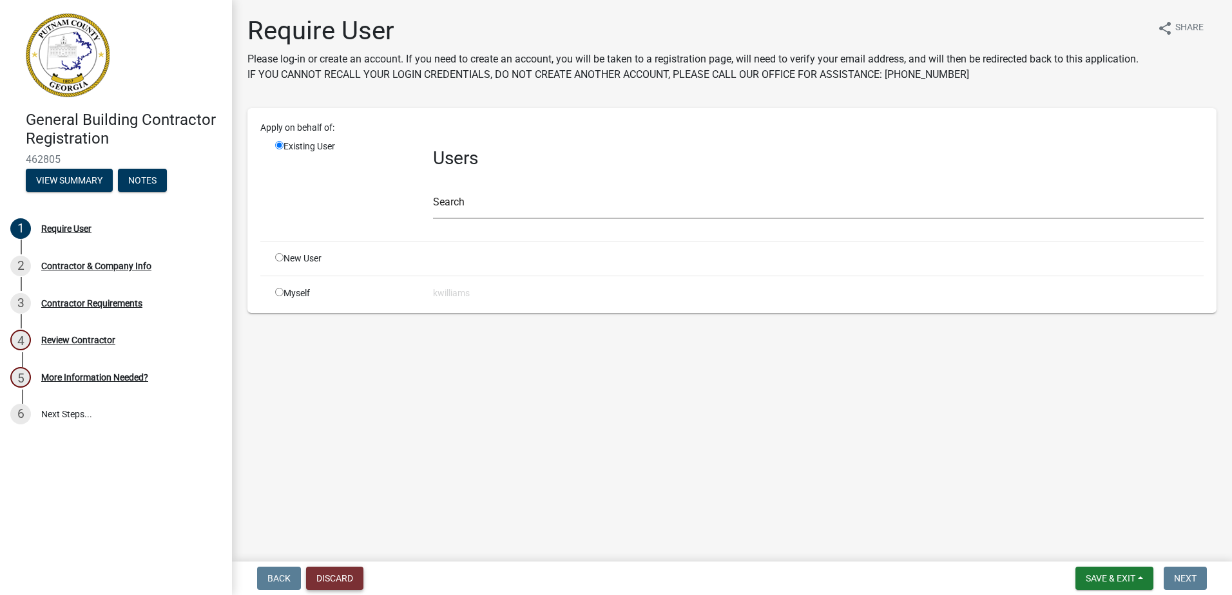
click at [332, 583] on button "Discard" at bounding box center [334, 578] width 57 height 23
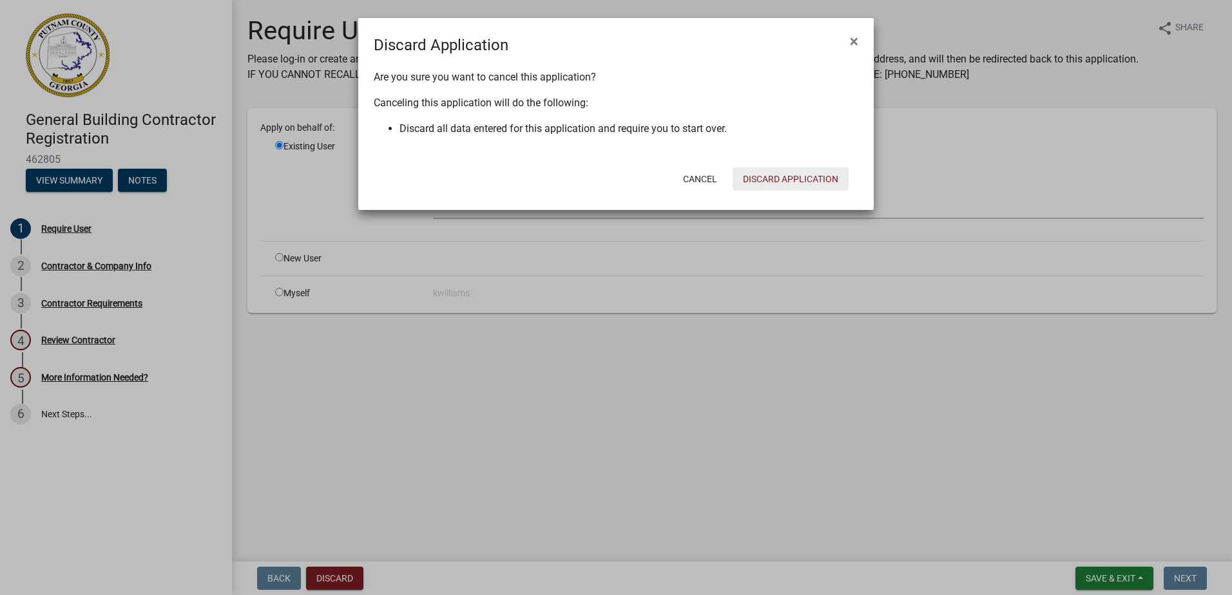
click at [791, 178] on button "Discard Application" at bounding box center [791, 179] width 116 height 23
